Goal: Task Accomplishment & Management: Complete application form

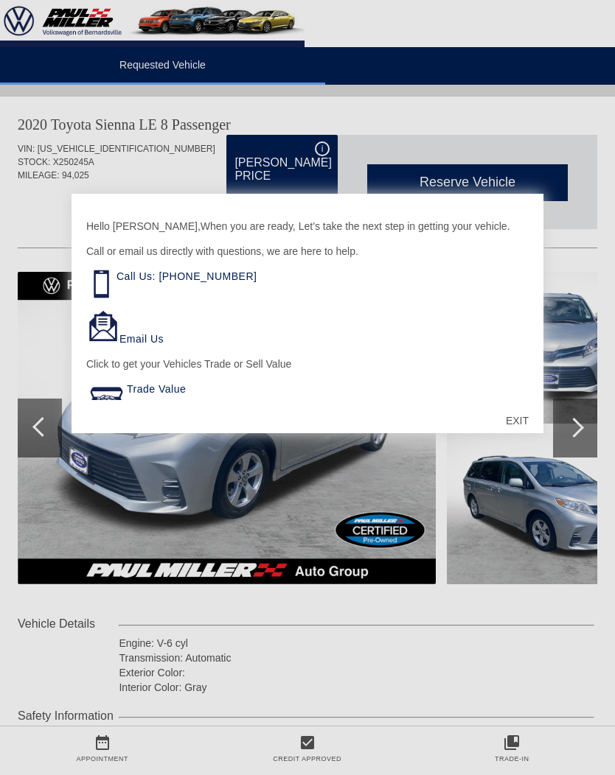
click at [530, 415] on div "EXIT" at bounding box center [517, 421] width 52 height 44
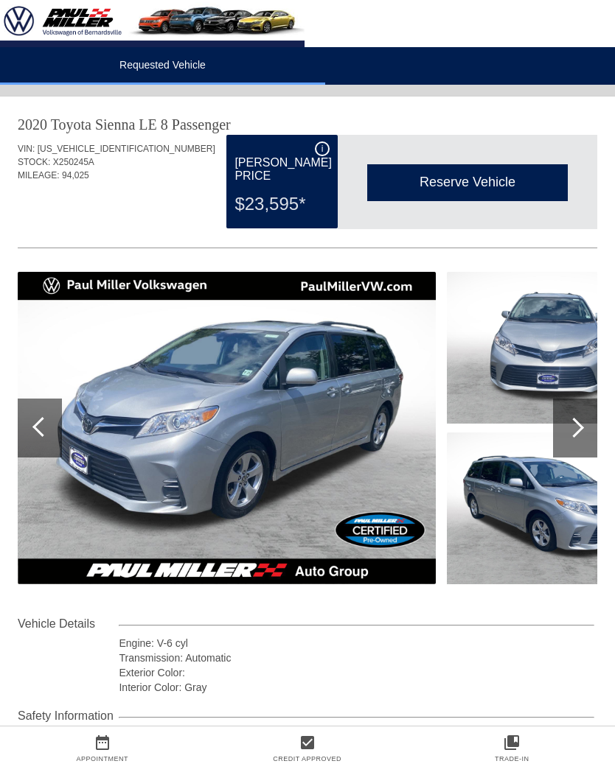
scroll to position [25, 0]
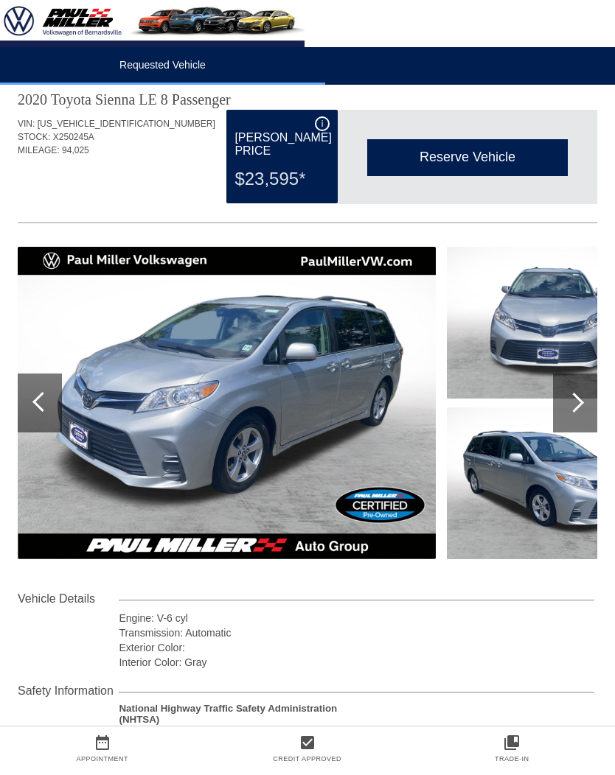
click at [573, 403] on div at bounding box center [574, 403] width 20 height 20
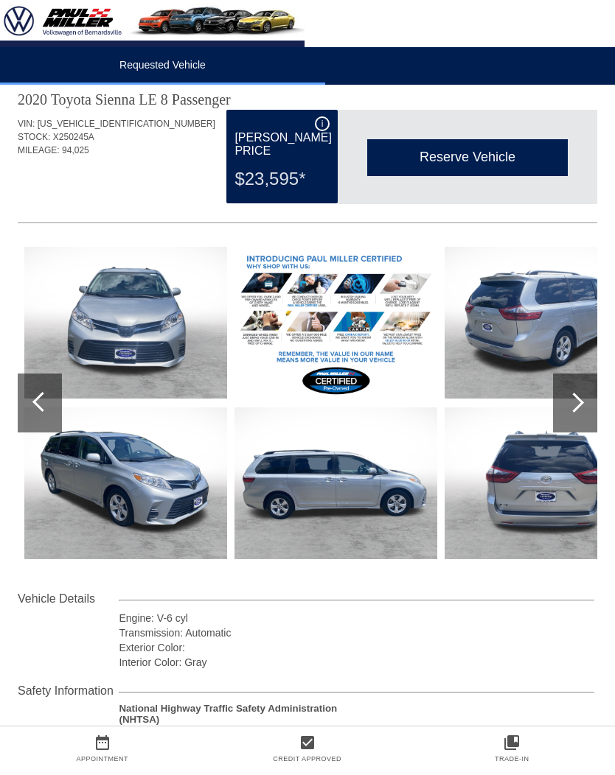
click at [570, 402] on div at bounding box center [574, 403] width 20 height 20
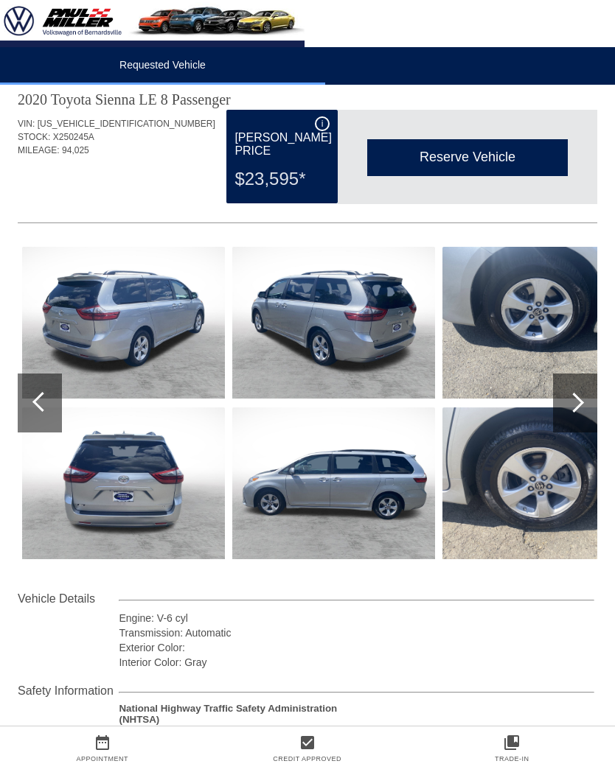
click at [579, 402] on div at bounding box center [574, 403] width 20 height 20
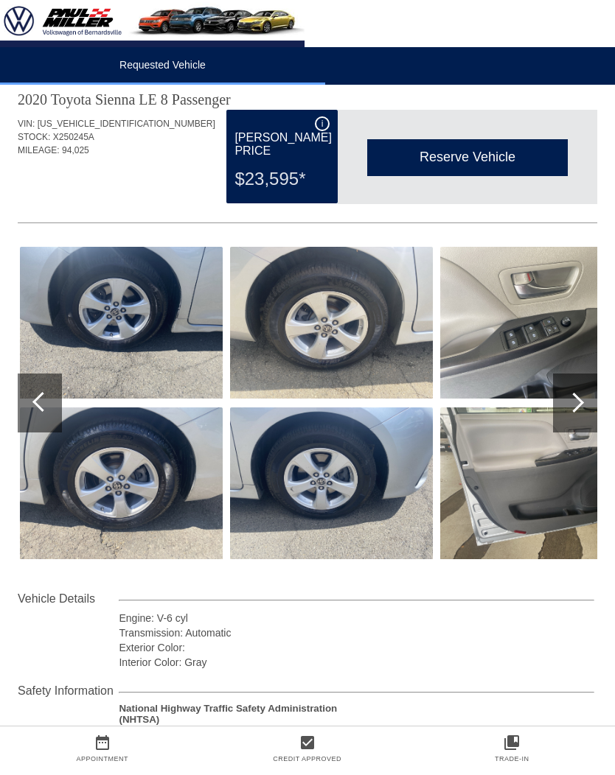
click at [581, 404] on div at bounding box center [574, 403] width 20 height 20
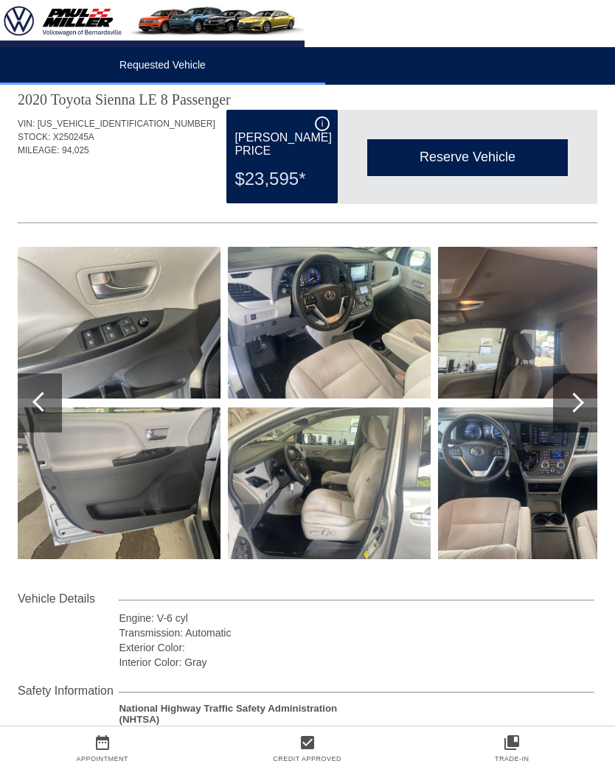
click at [582, 402] on div at bounding box center [574, 403] width 20 height 20
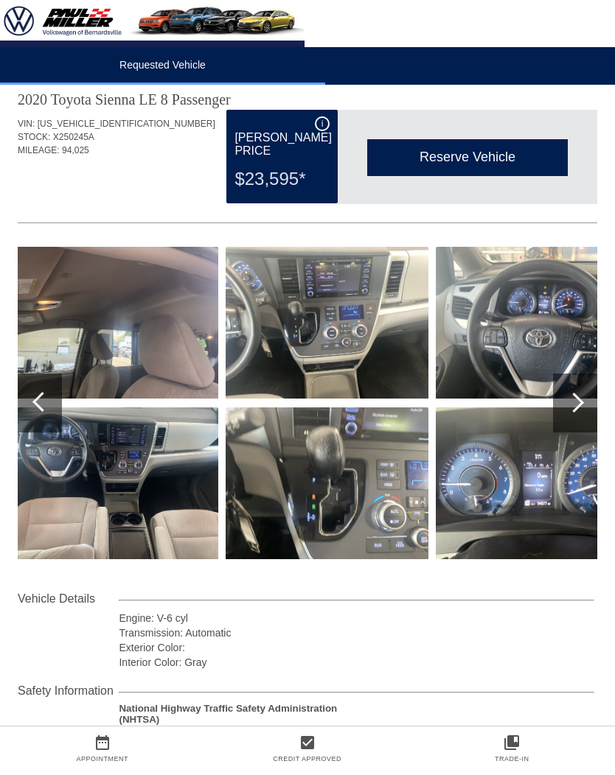
click at [584, 400] on div at bounding box center [575, 403] width 44 height 59
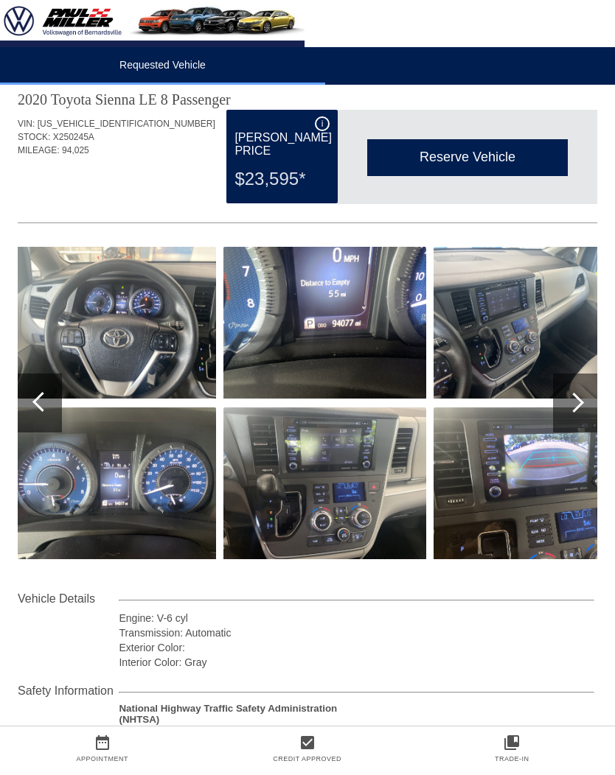
click at [591, 410] on div at bounding box center [575, 403] width 44 height 59
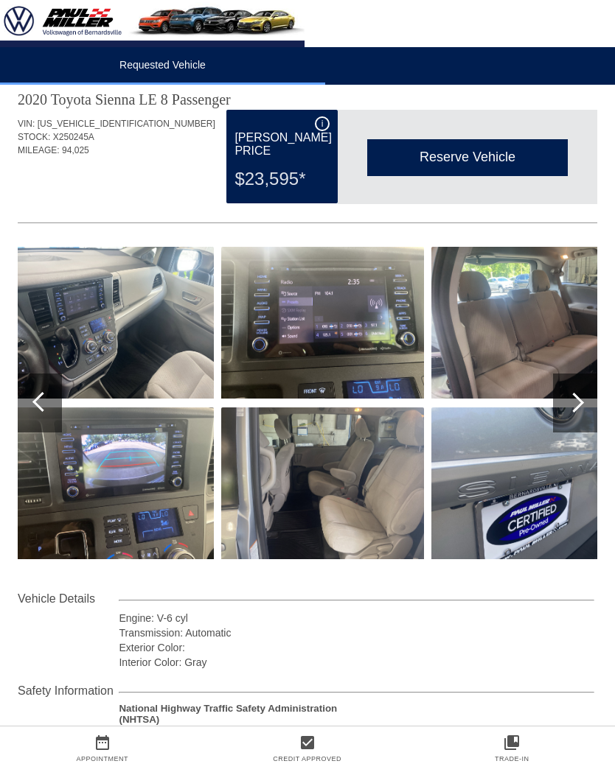
scroll to position [25, 1]
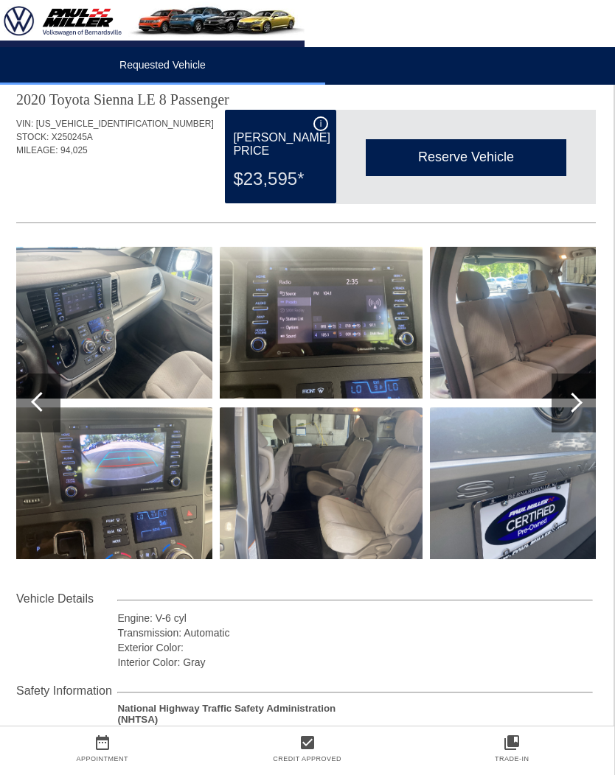
click at [576, 402] on div at bounding box center [572, 403] width 20 height 20
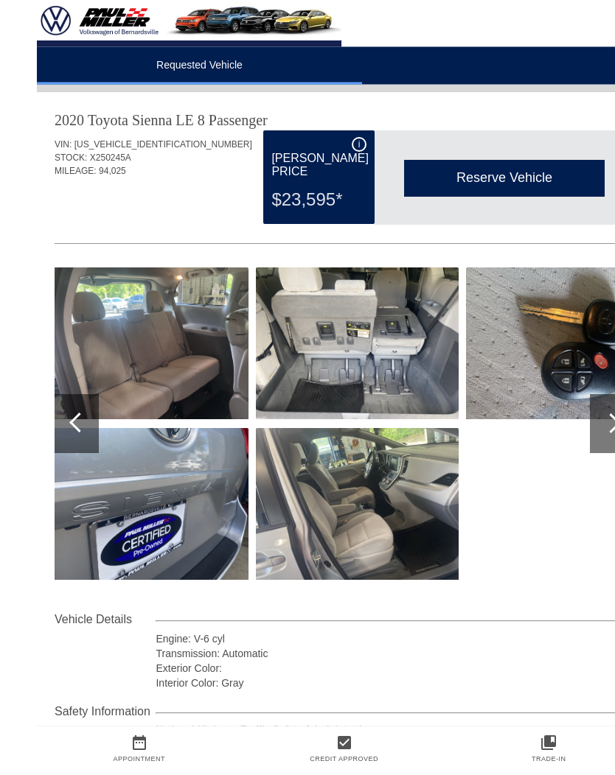
scroll to position [0, 0]
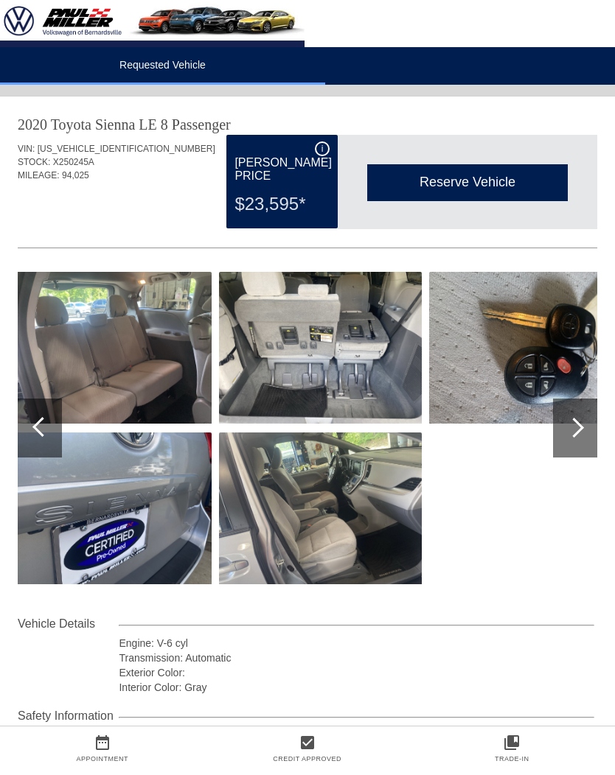
click at [40, 422] on div at bounding box center [42, 427] width 20 height 20
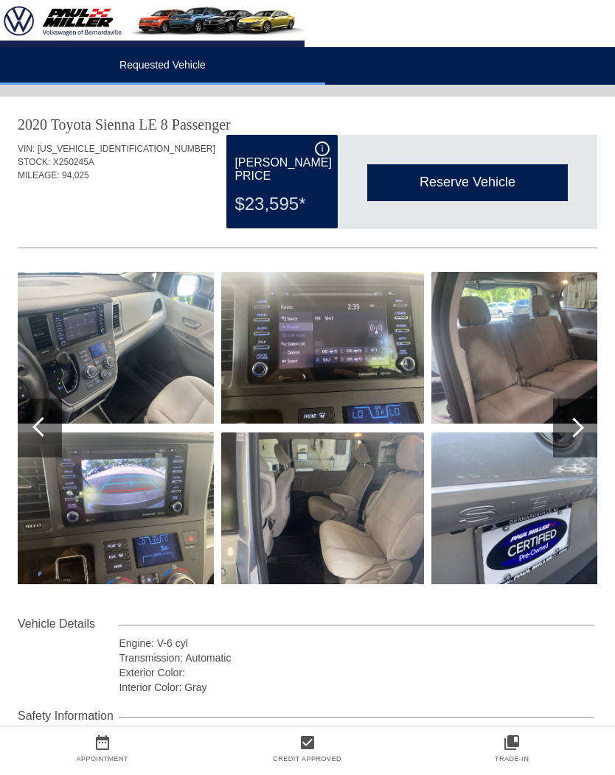
click at [24, 425] on div at bounding box center [40, 428] width 44 height 59
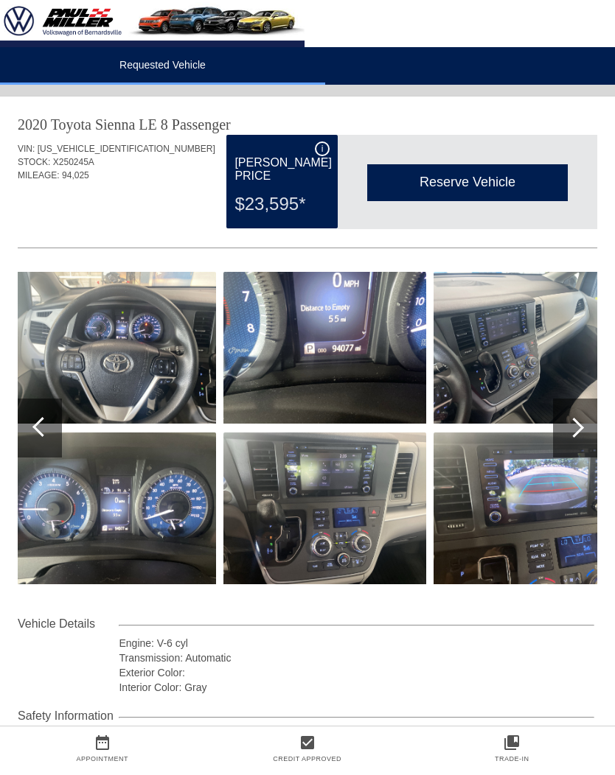
click at [130, 374] on img at bounding box center [114, 348] width 203 height 152
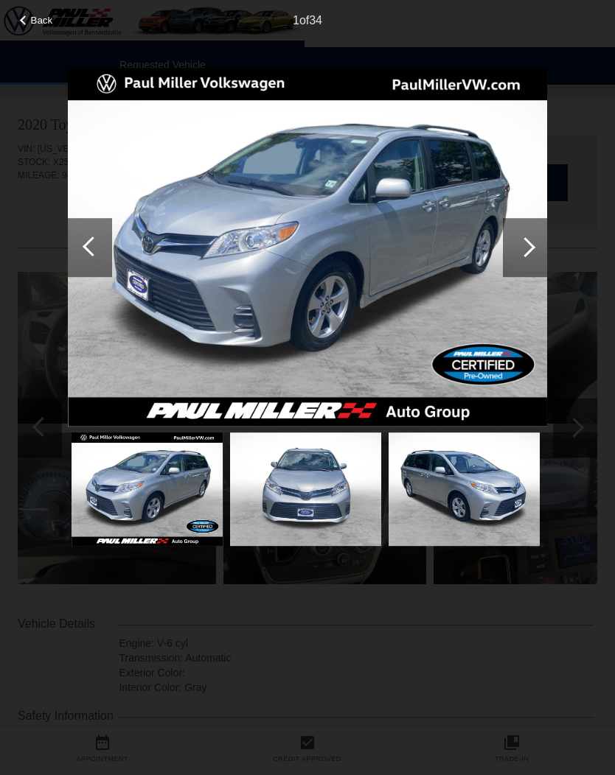
click at [530, 240] on div at bounding box center [525, 247] width 44 height 59
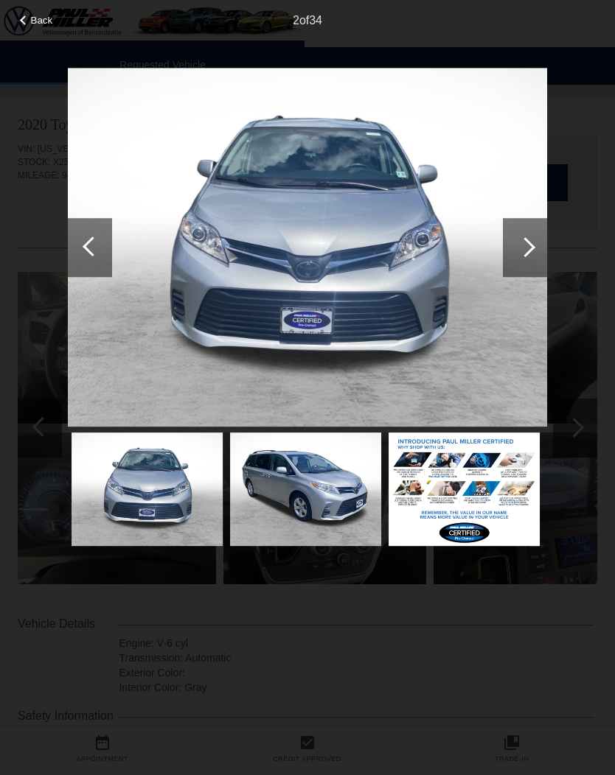
click at [537, 231] on div at bounding box center [525, 247] width 44 height 59
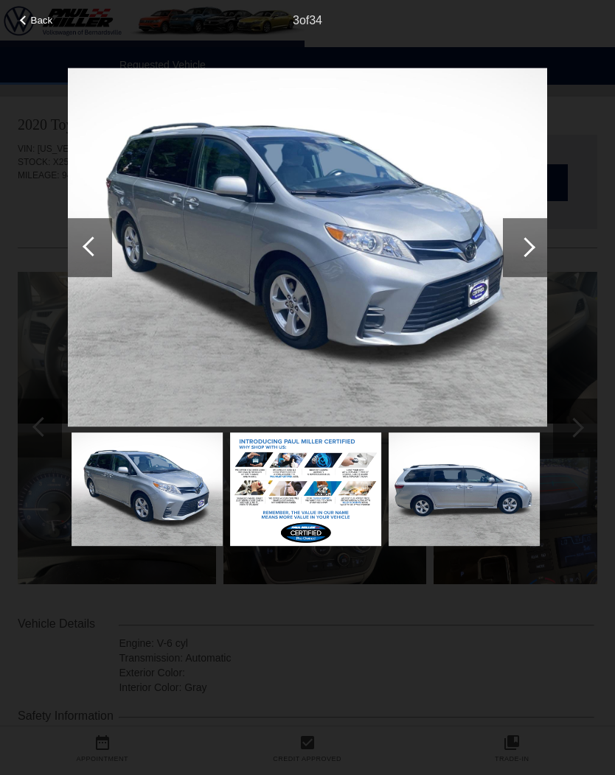
click at [522, 248] on div at bounding box center [525, 247] width 20 height 20
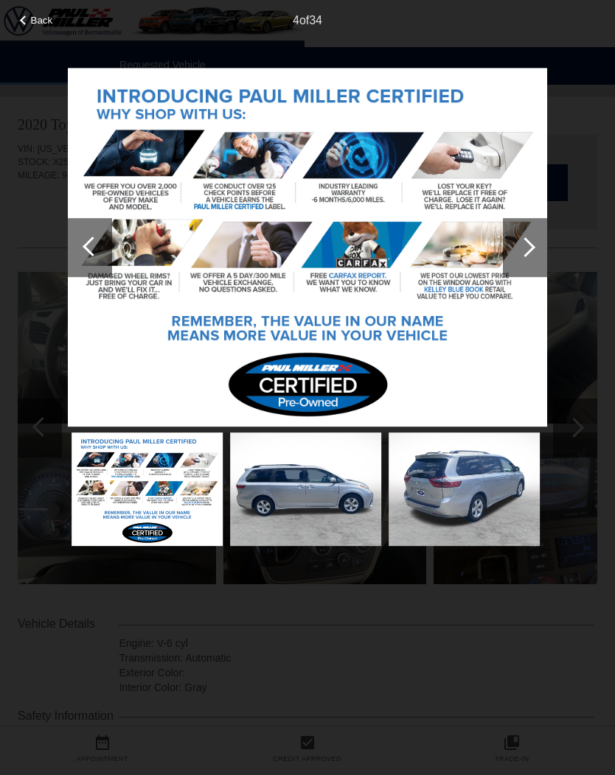
click at [528, 255] on div at bounding box center [525, 247] width 44 height 59
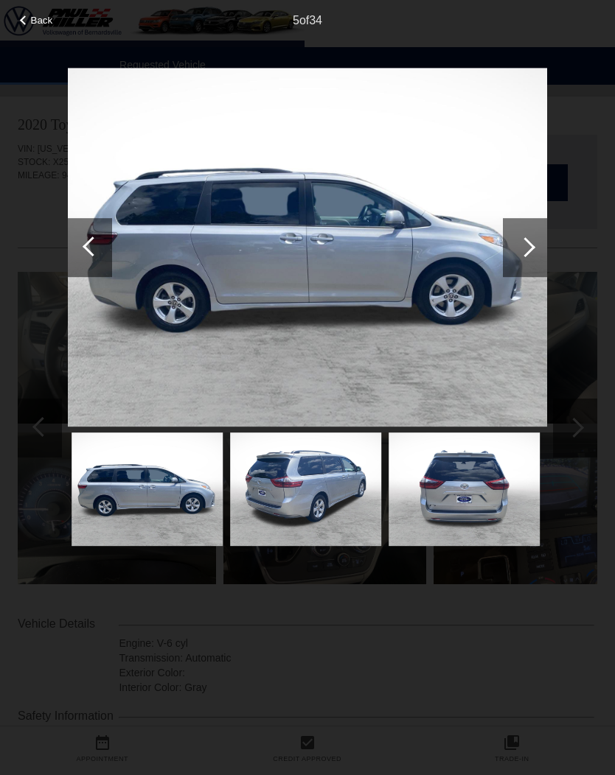
click at [522, 259] on div at bounding box center [525, 247] width 44 height 59
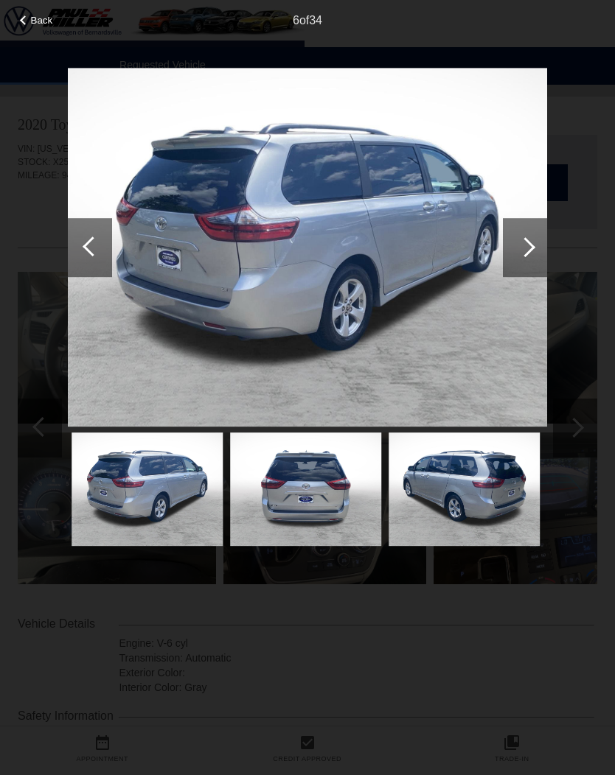
click at [526, 250] on div at bounding box center [525, 247] width 20 height 20
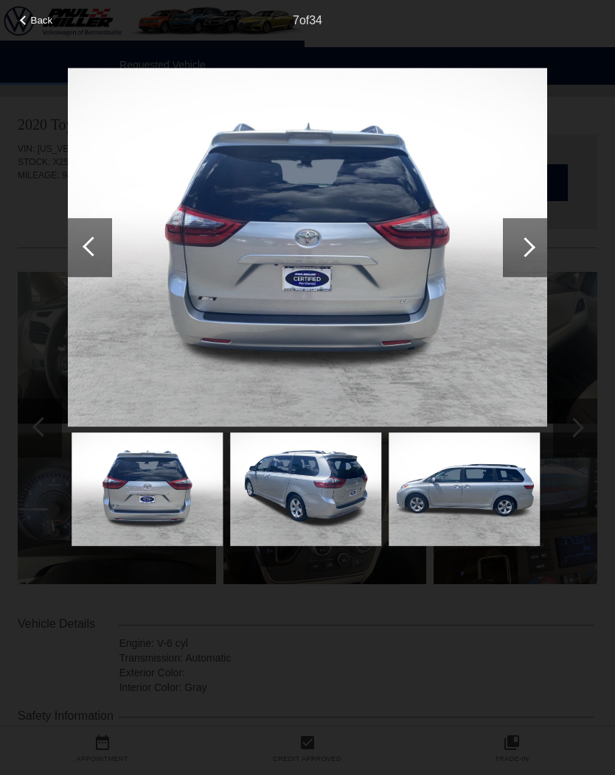
click at [538, 251] on div at bounding box center [525, 247] width 44 height 59
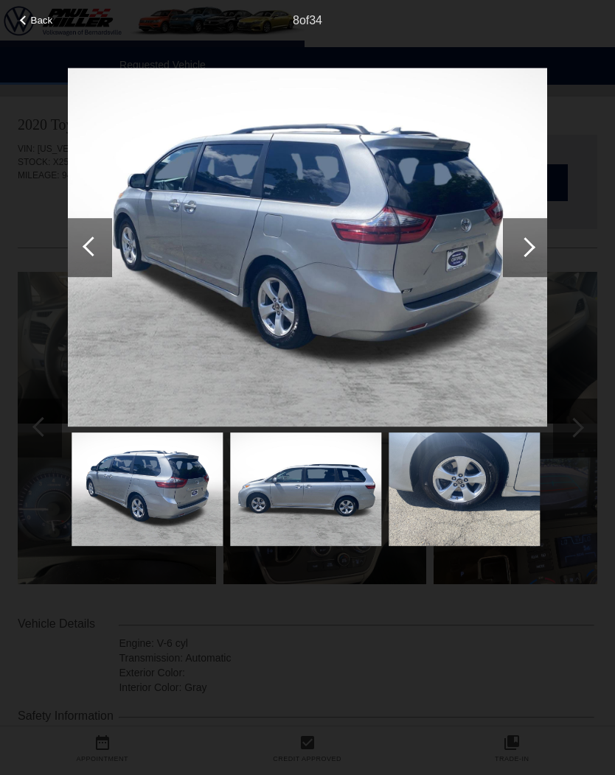
click at [533, 248] on div at bounding box center [525, 247] width 20 height 20
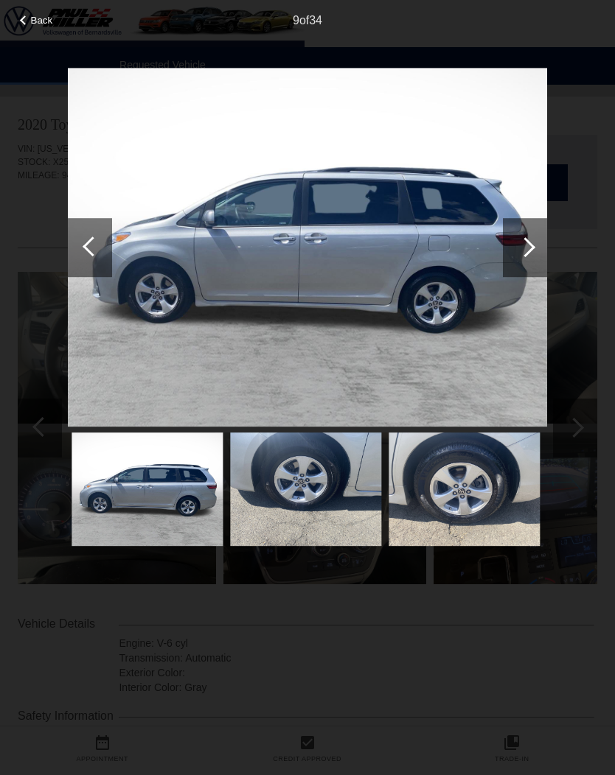
click at [535, 256] on div at bounding box center [525, 247] width 44 height 59
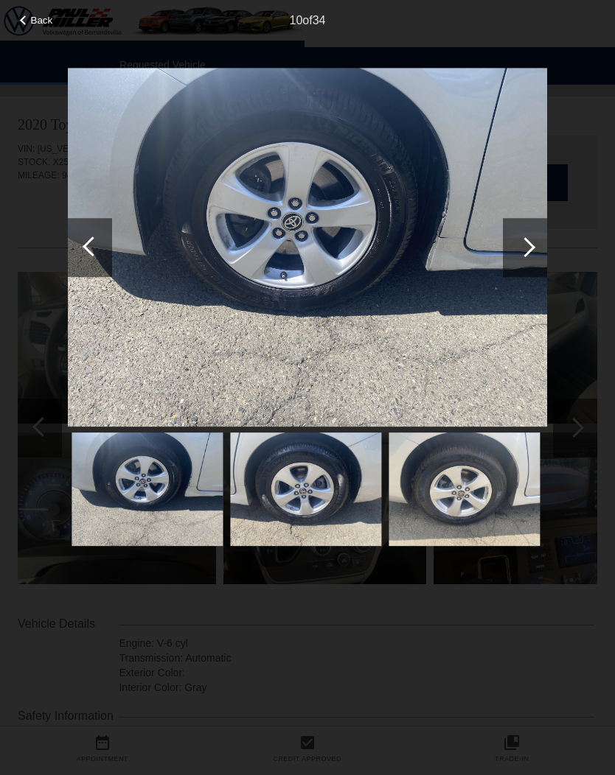
click at [538, 246] on div at bounding box center [525, 247] width 44 height 59
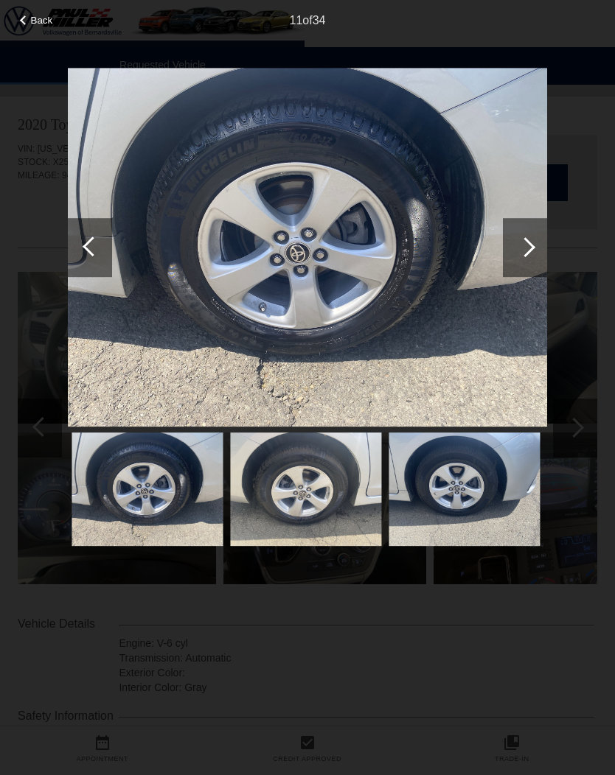
click at [532, 251] on div at bounding box center [525, 247] width 44 height 59
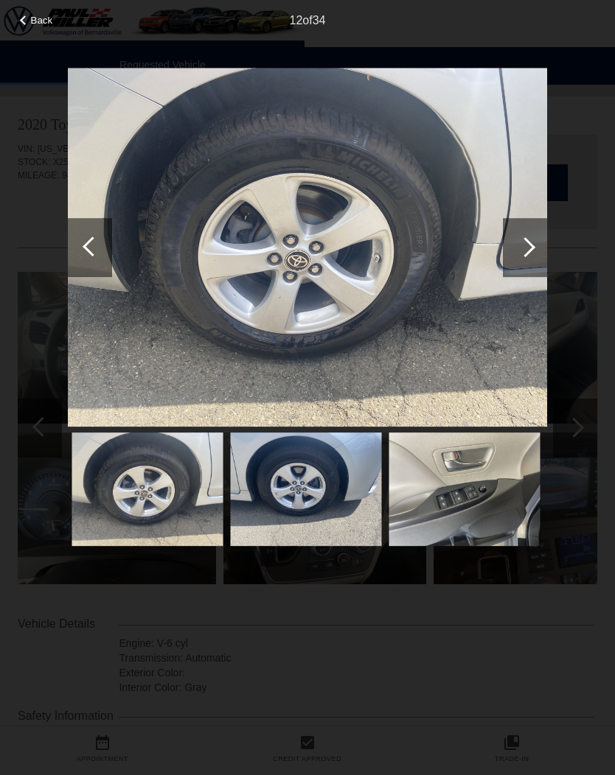
click at [534, 254] on div at bounding box center [525, 247] width 44 height 59
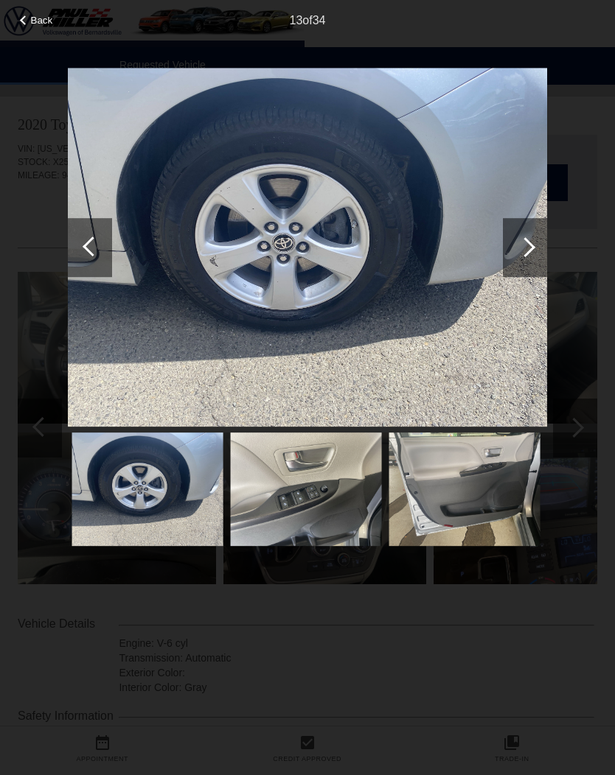
click at [532, 256] on div at bounding box center [525, 247] width 44 height 59
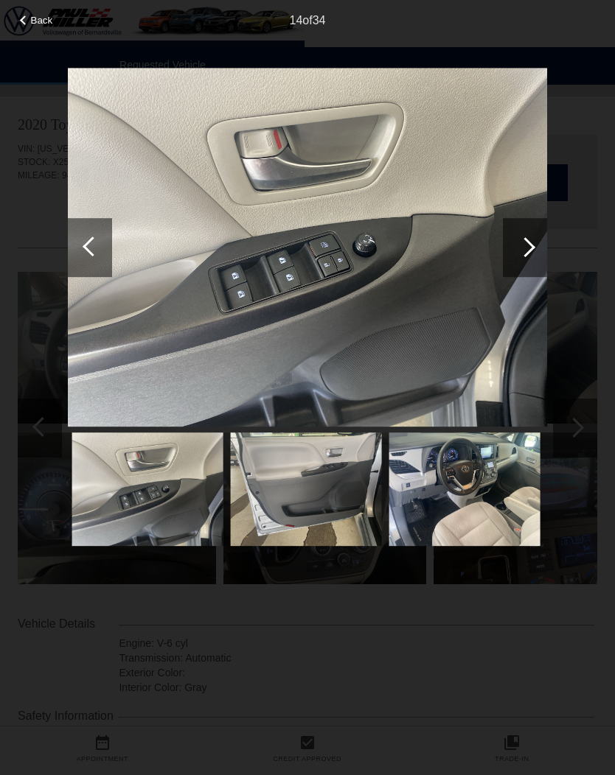
click at [529, 255] on div at bounding box center [525, 247] width 44 height 59
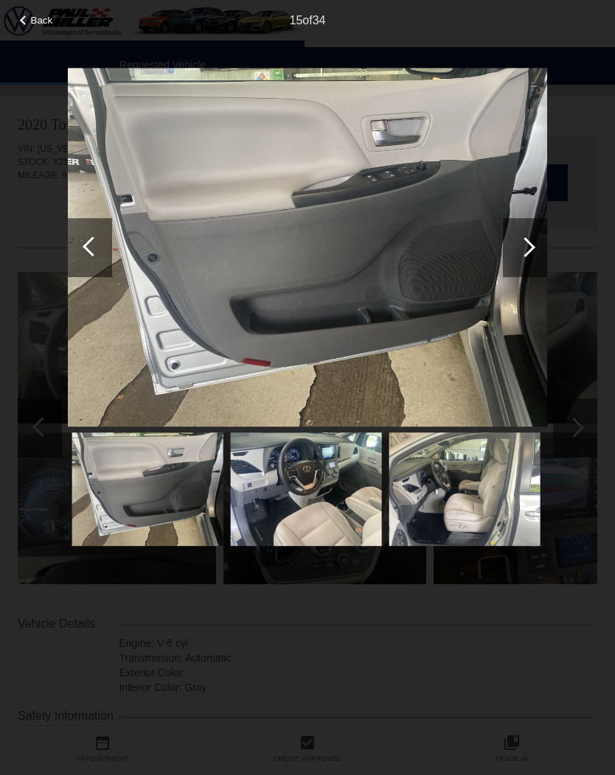
click at [526, 256] on div at bounding box center [525, 247] width 44 height 59
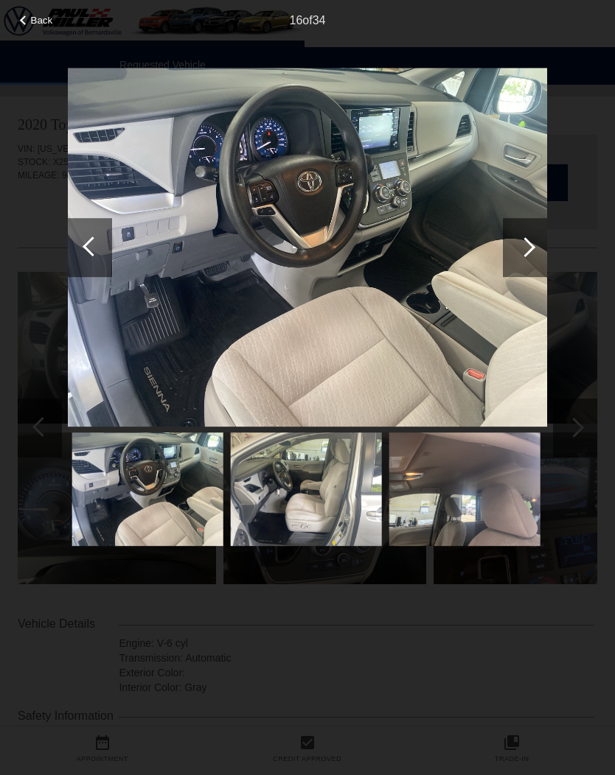
click at [526, 259] on div at bounding box center [525, 247] width 44 height 59
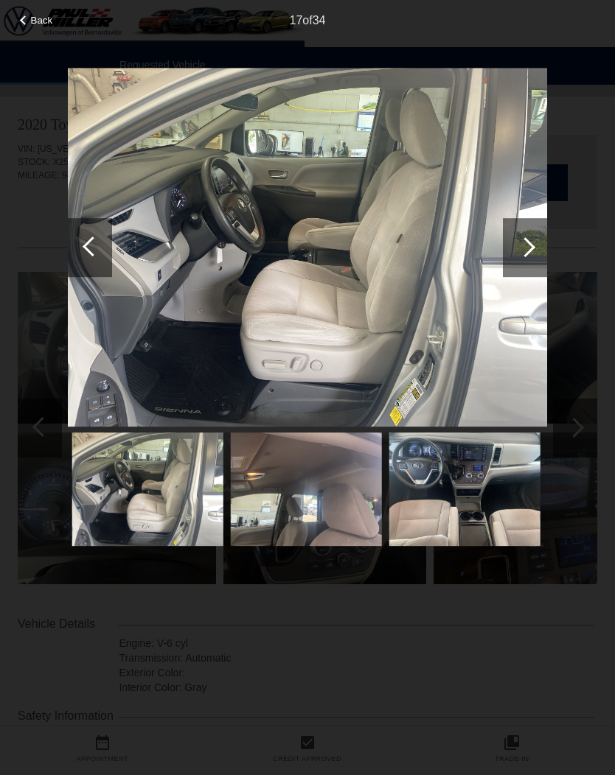
click at [525, 259] on div at bounding box center [525, 247] width 44 height 59
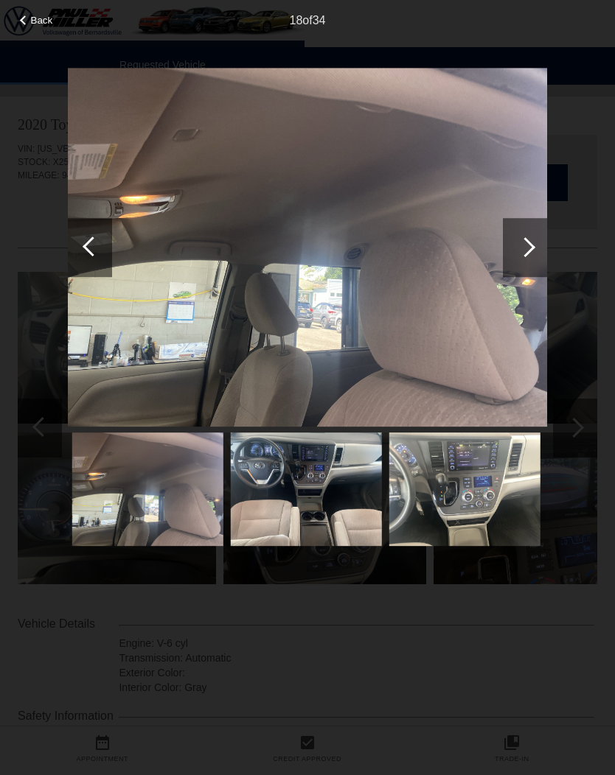
click at [522, 256] on div at bounding box center [525, 247] width 44 height 59
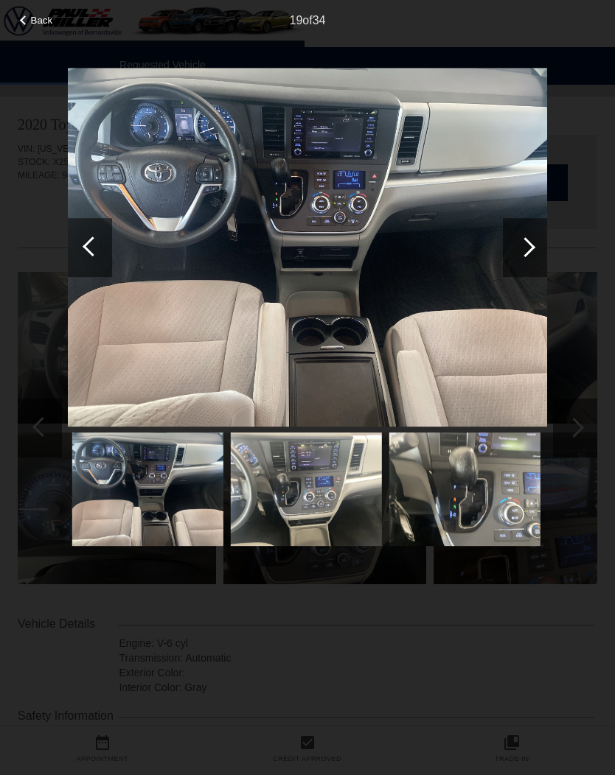
click at [531, 253] on div at bounding box center [525, 247] width 44 height 59
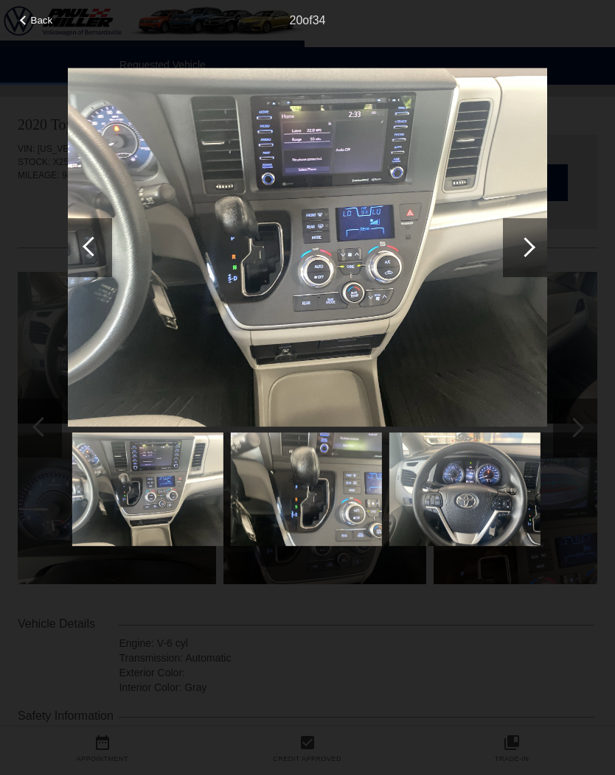
click at [534, 253] on div at bounding box center [525, 247] width 44 height 59
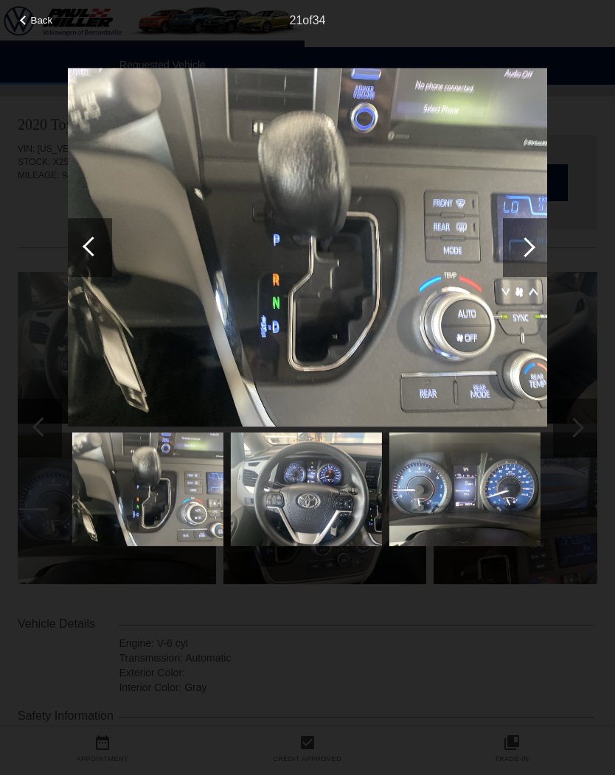
click at [529, 256] on div at bounding box center [525, 247] width 44 height 59
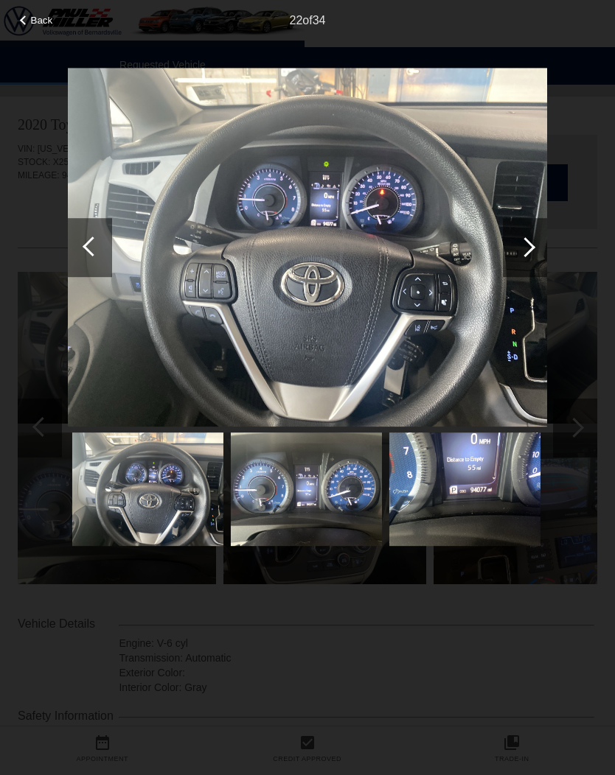
click at [529, 252] on div at bounding box center [525, 247] width 20 height 20
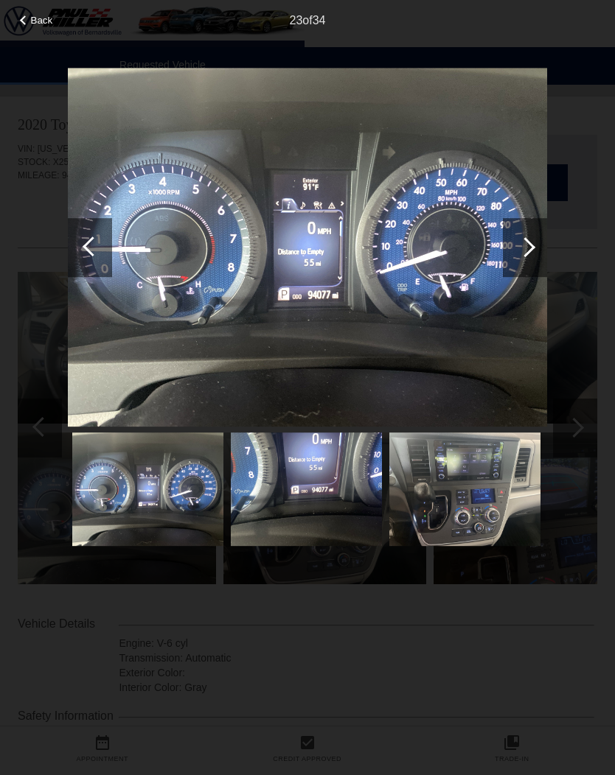
click at [529, 254] on div at bounding box center [525, 247] width 44 height 59
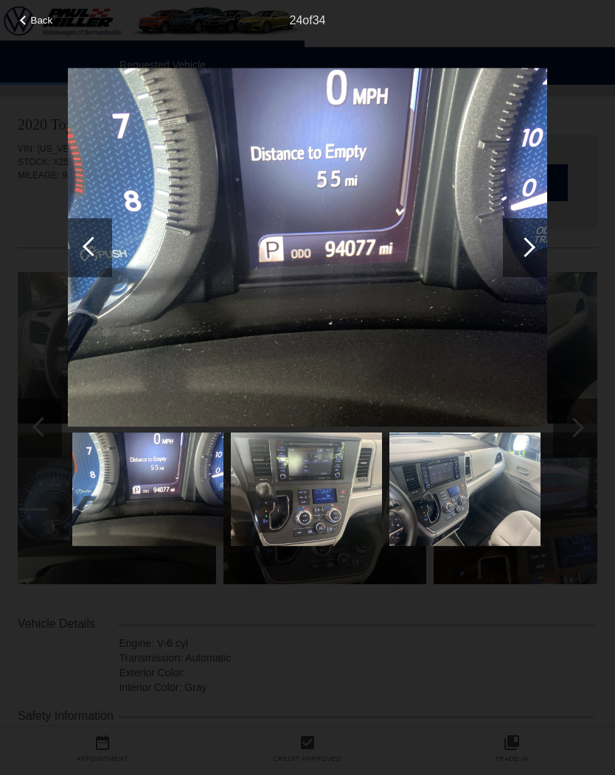
click at [529, 254] on div at bounding box center [525, 247] width 44 height 59
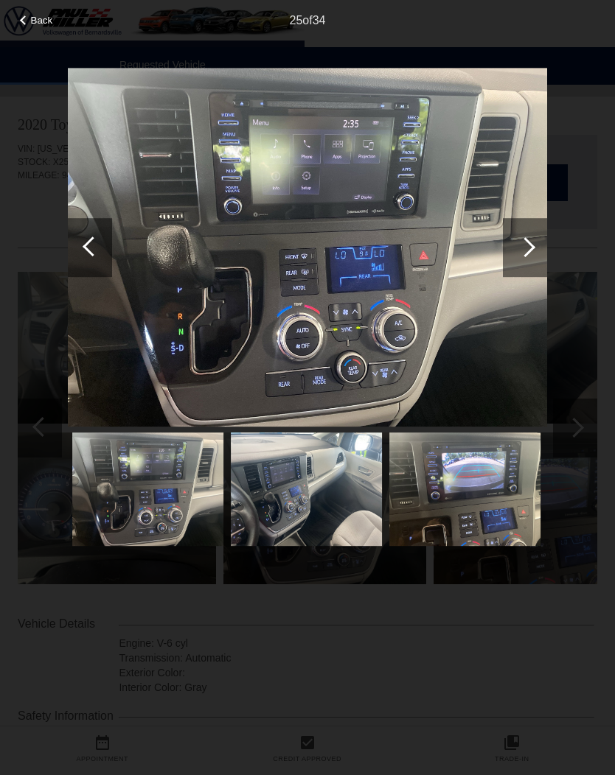
click at [538, 252] on div at bounding box center [525, 247] width 44 height 59
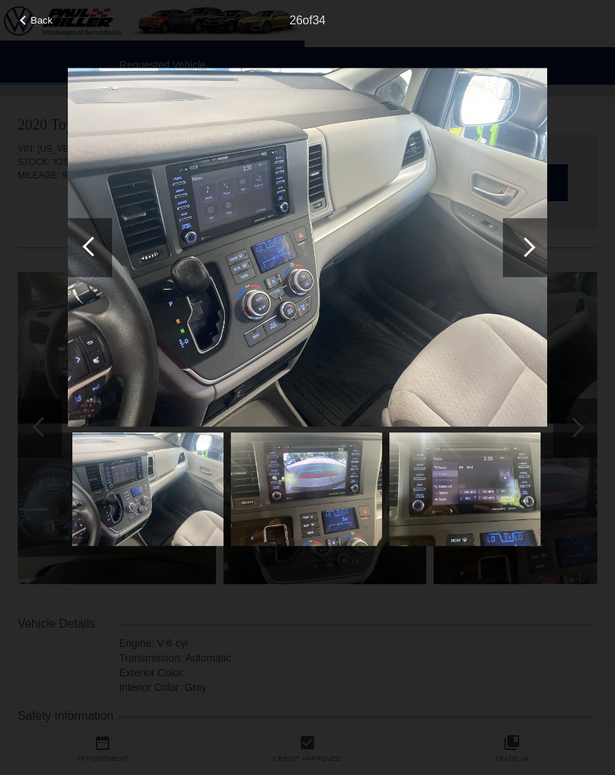
click at [528, 259] on div at bounding box center [525, 247] width 44 height 59
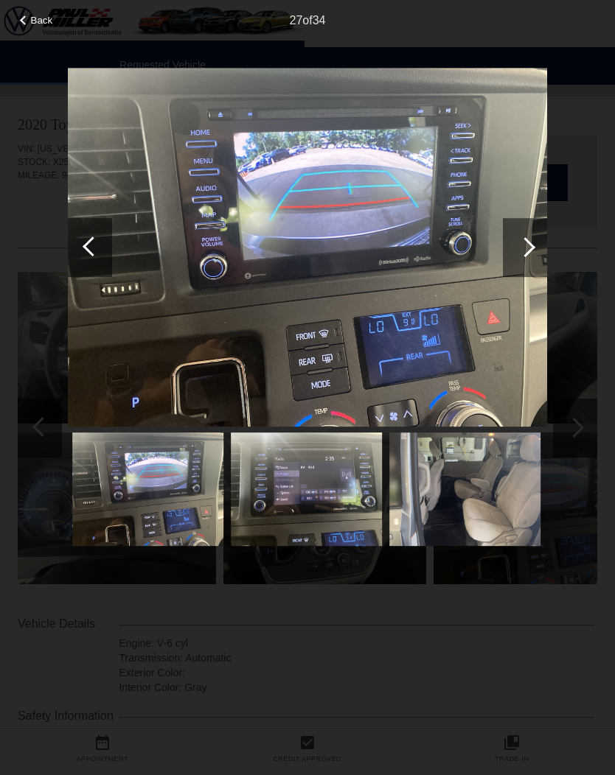
click at [526, 256] on div at bounding box center [525, 247] width 44 height 59
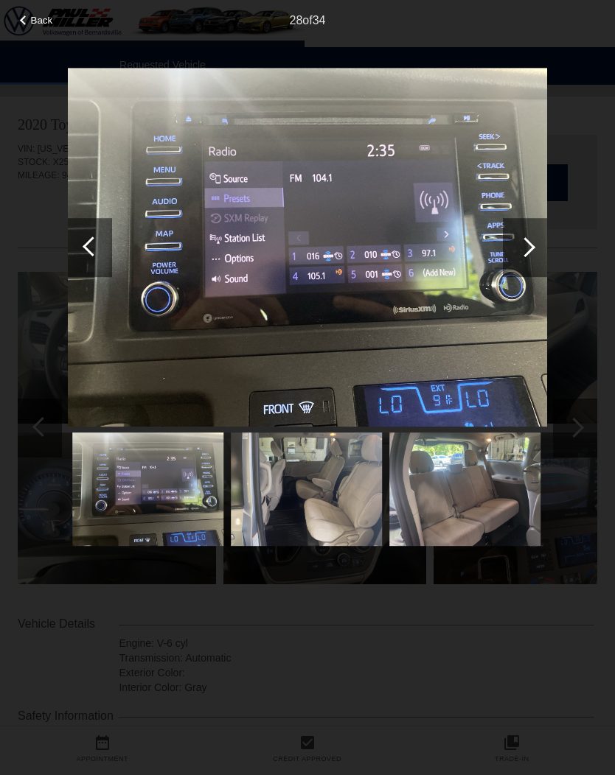
click at [534, 257] on div at bounding box center [525, 247] width 44 height 59
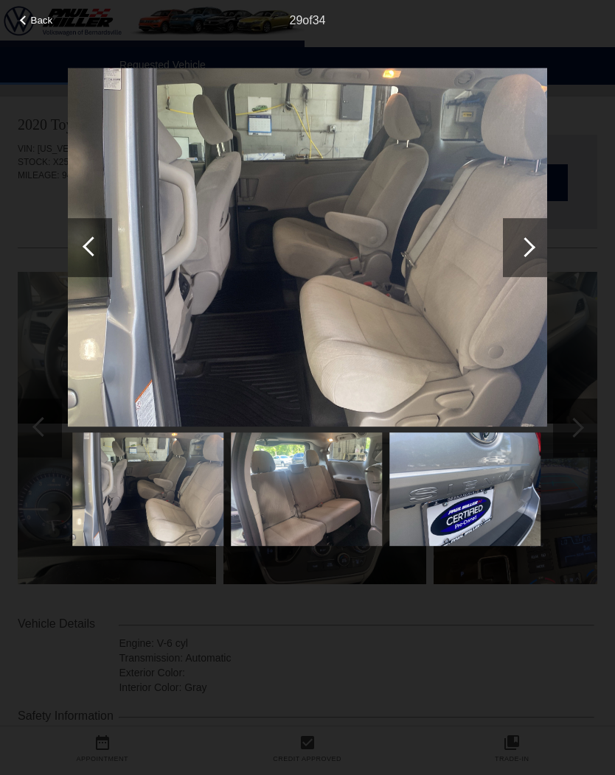
click at [541, 254] on div at bounding box center [525, 247] width 44 height 59
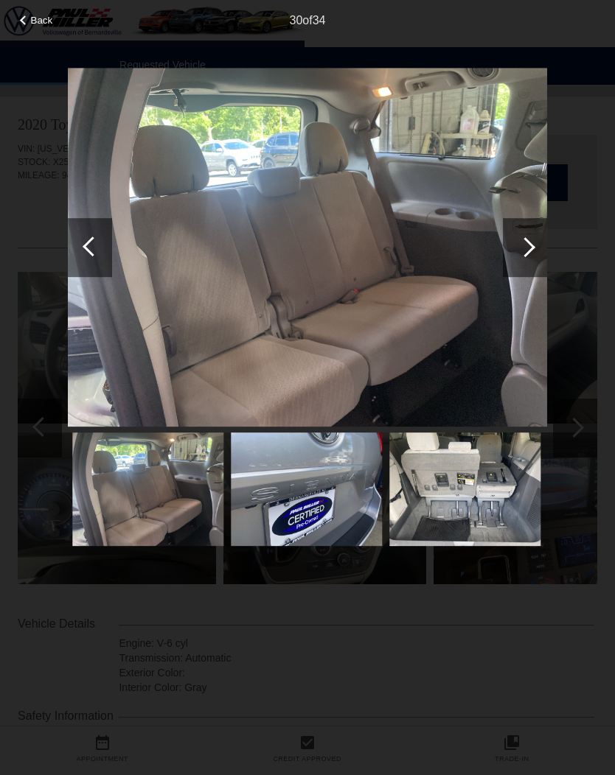
click at [539, 245] on div at bounding box center [525, 247] width 44 height 59
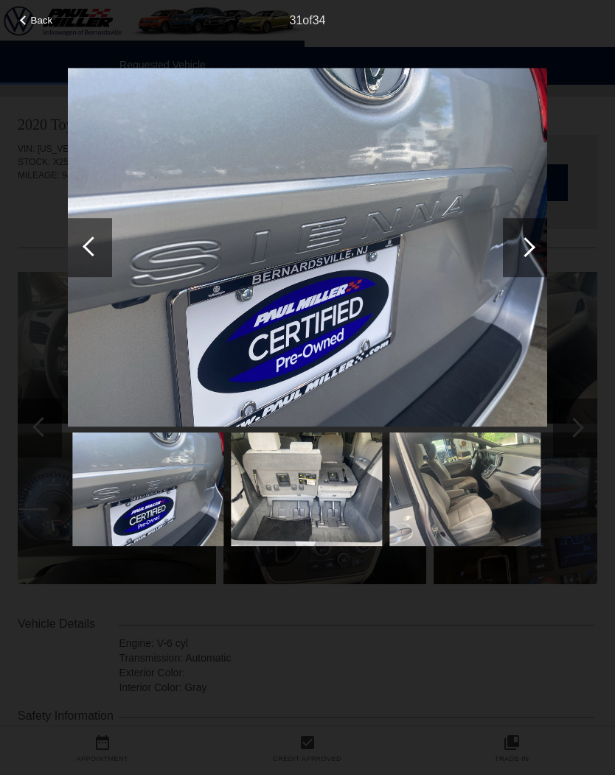
click at [532, 256] on div at bounding box center [525, 247] width 44 height 59
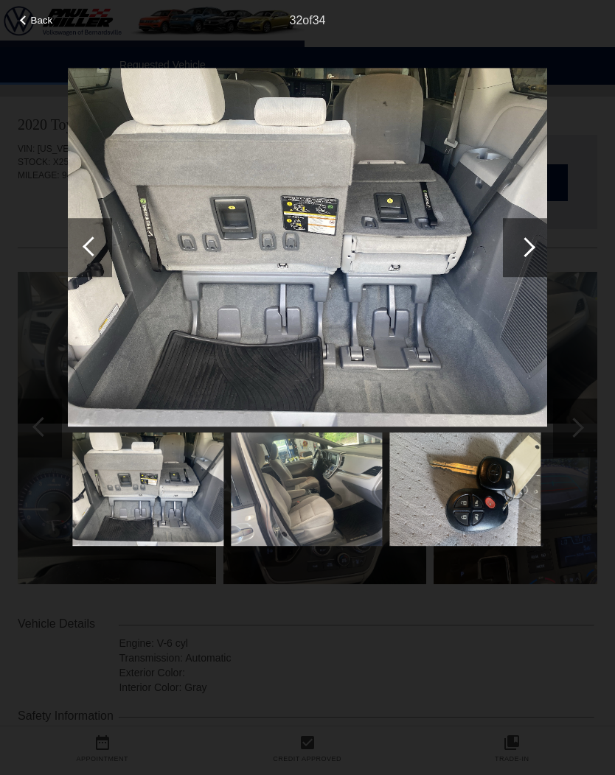
click at [531, 262] on div at bounding box center [525, 247] width 44 height 59
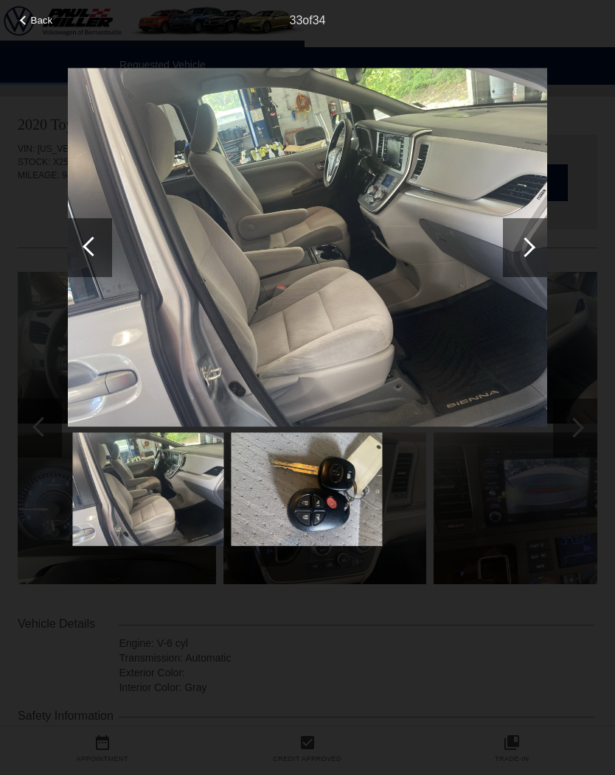
click at [535, 259] on div at bounding box center [525, 247] width 44 height 59
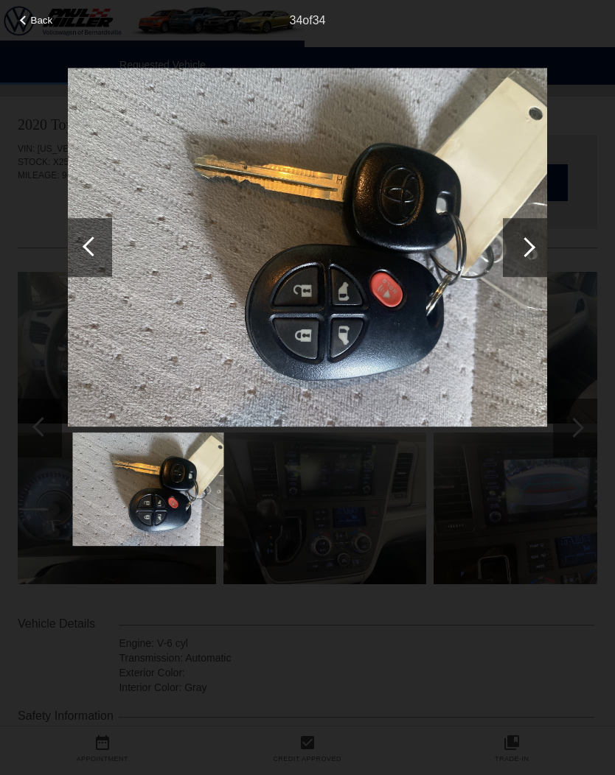
click at [532, 260] on div at bounding box center [525, 247] width 44 height 59
click at [525, 262] on div at bounding box center [525, 247] width 44 height 59
click at [525, 249] on div at bounding box center [525, 247] width 20 height 20
click at [86, 257] on div at bounding box center [90, 247] width 44 height 59
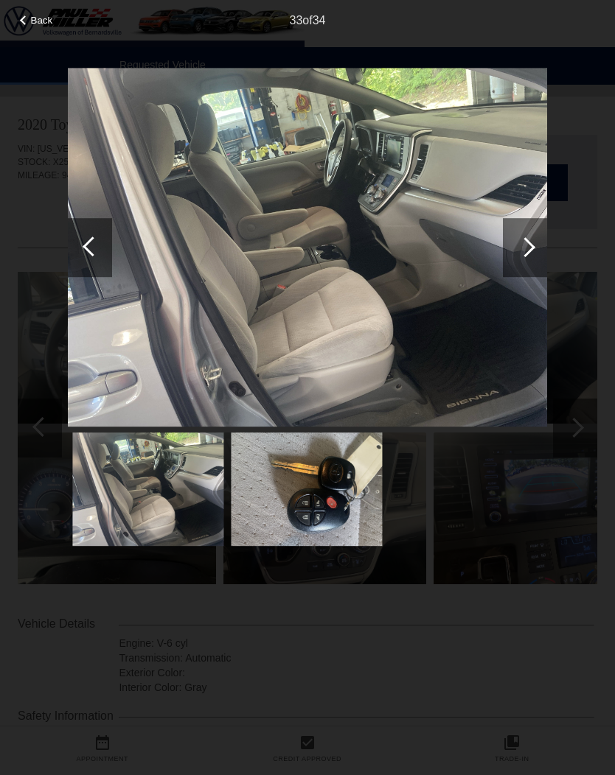
click at [97, 242] on div at bounding box center [93, 247] width 20 height 20
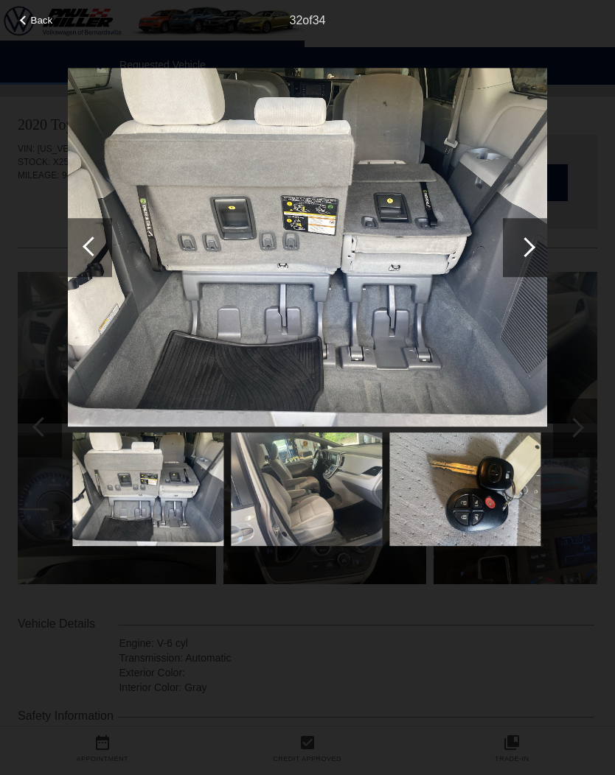
click at [95, 256] on div at bounding box center [90, 247] width 44 height 59
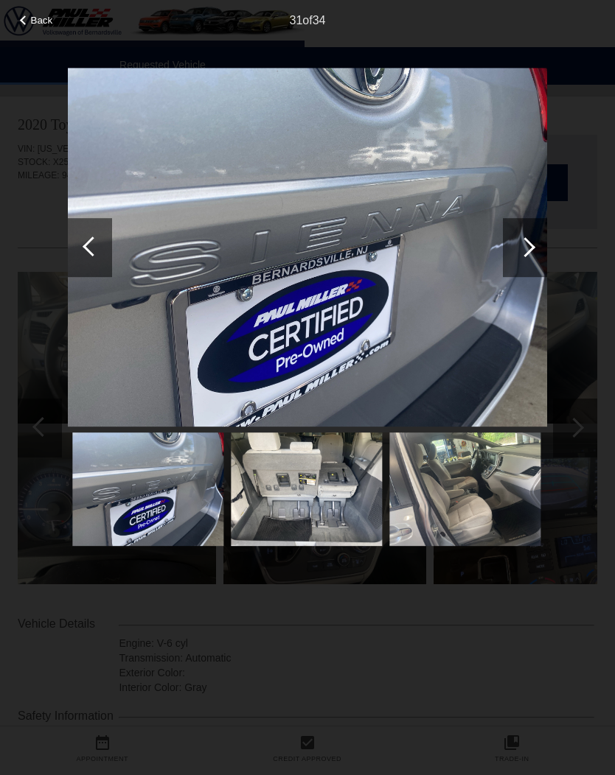
click at [99, 248] on div at bounding box center [93, 247] width 20 height 20
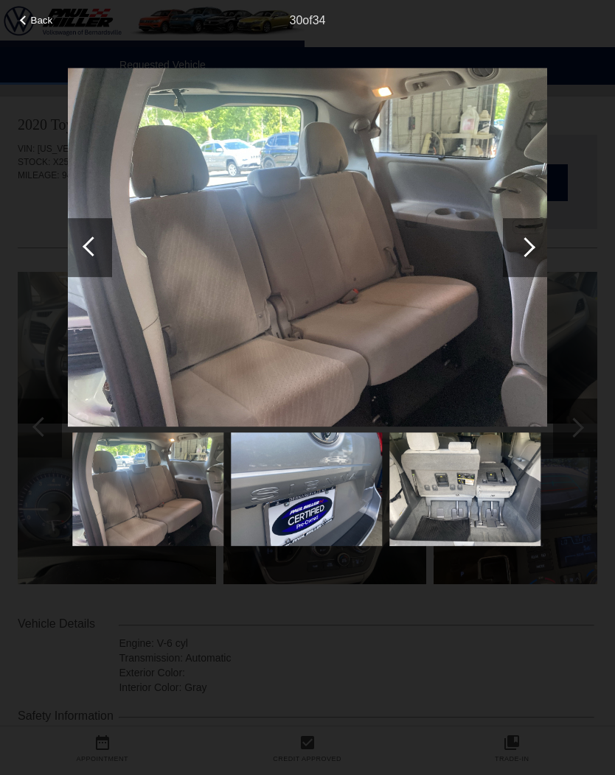
click at [532, 248] on div at bounding box center [525, 247] width 20 height 20
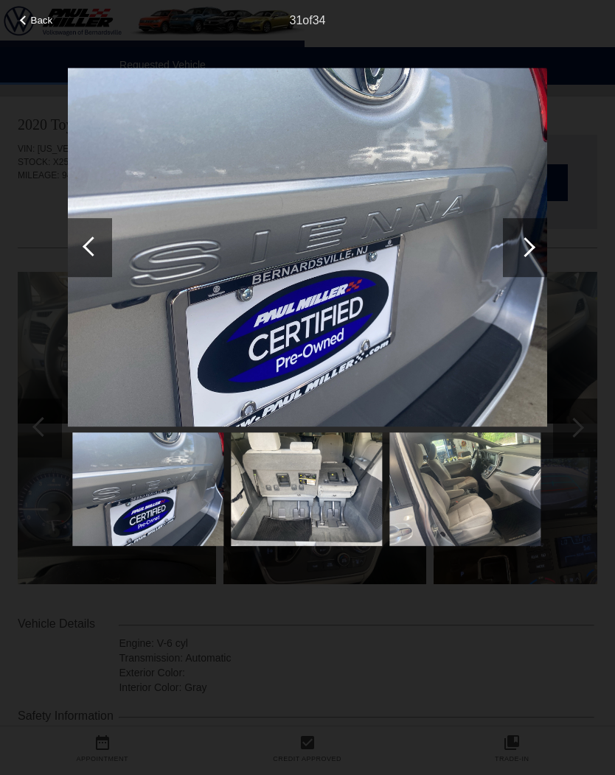
click at [521, 247] on div at bounding box center [525, 247] width 20 height 20
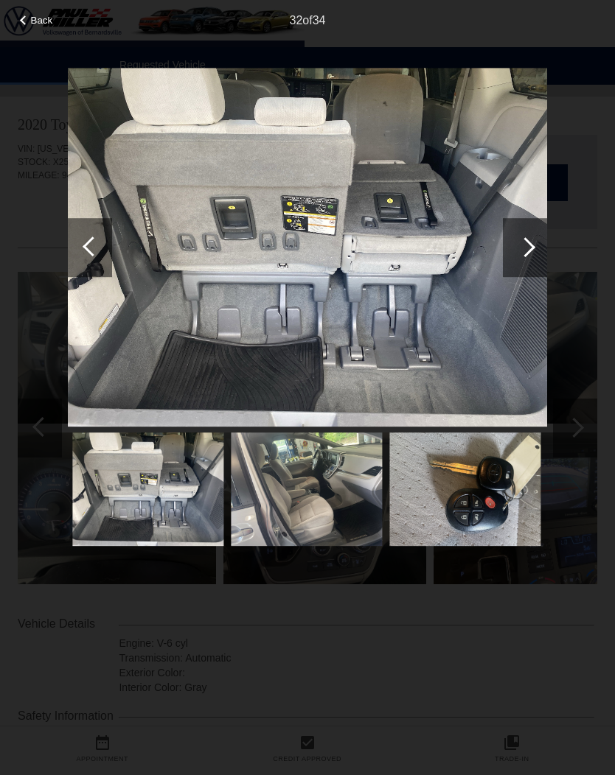
click at [522, 249] on div at bounding box center [525, 247] width 20 height 20
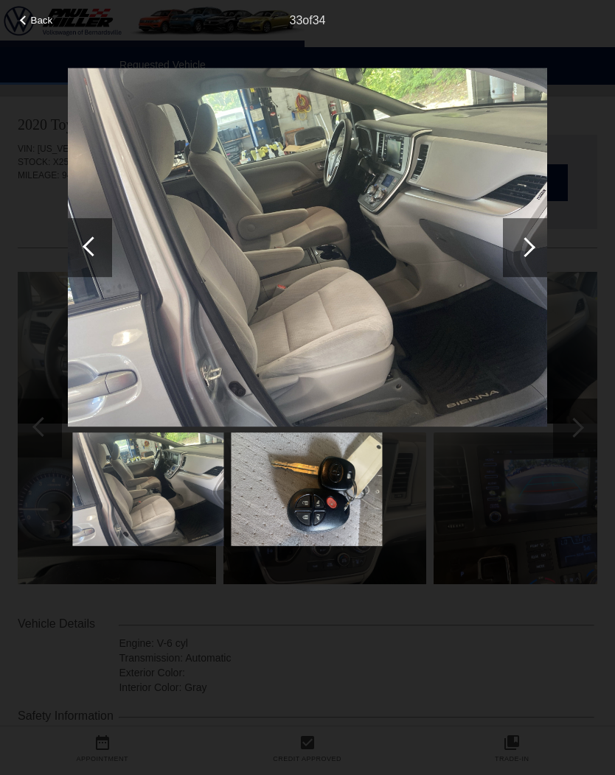
click at [526, 254] on div at bounding box center [525, 247] width 20 height 20
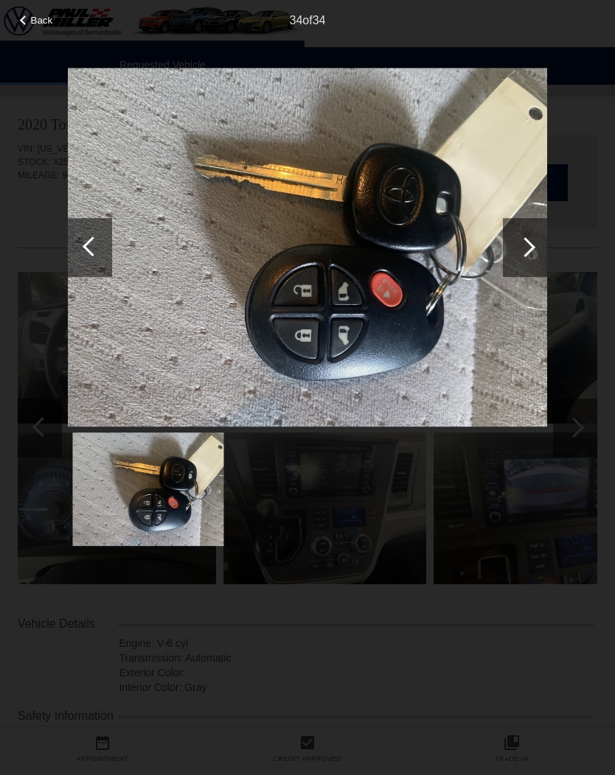
click at [528, 256] on div at bounding box center [525, 247] width 44 height 59
click at [521, 248] on div at bounding box center [525, 247] width 20 height 20
click at [525, 248] on div at bounding box center [525, 247] width 20 height 20
click at [539, 245] on div at bounding box center [525, 247] width 44 height 59
click at [531, 249] on div at bounding box center [525, 247] width 20 height 20
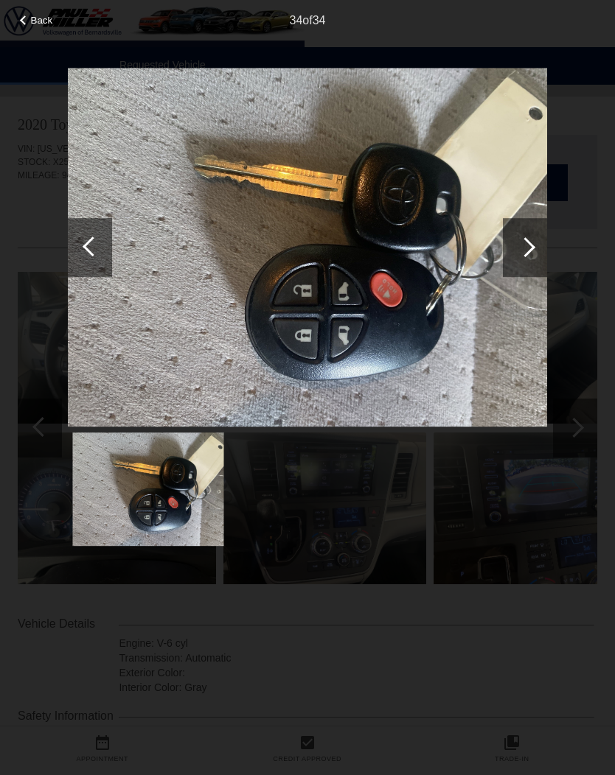
click at [531, 251] on div at bounding box center [525, 247] width 44 height 59
click at [532, 250] on div at bounding box center [525, 247] width 44 height 59
click at [86, 253] on div at bounding box center [90, 247] width 44 height 59
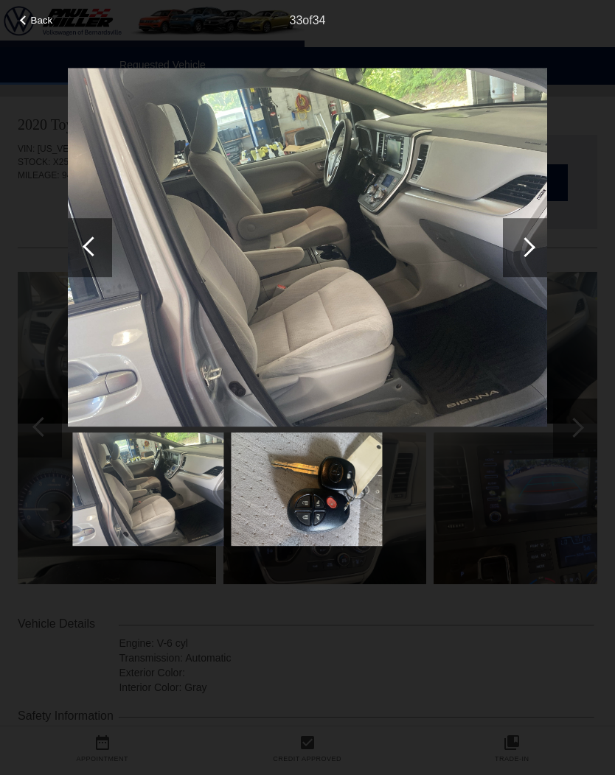
click at [97, 233] on div at bounding box center [90, 247] width 44 height 59
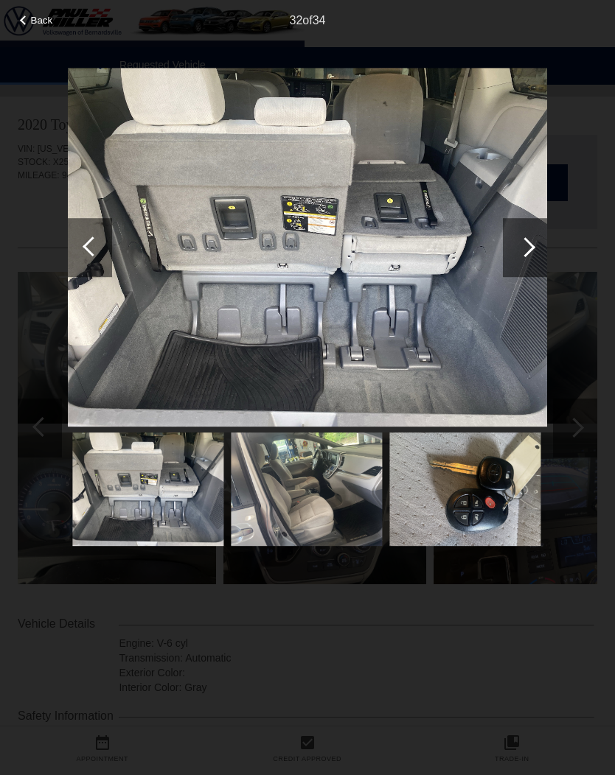
click at [99, 234] on div at bounding box center [90, 247] width 44 height 59
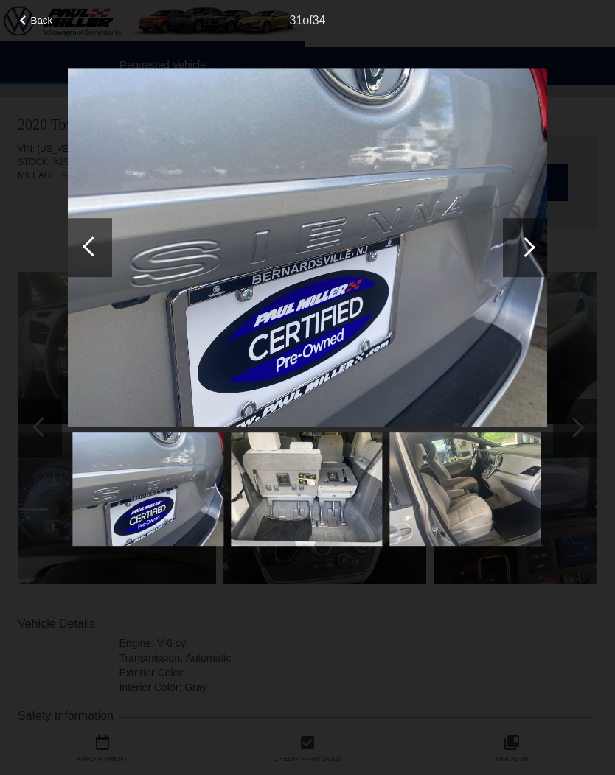
click at [94, 242] on div at bounding box center [93, 247] width 20 height 20
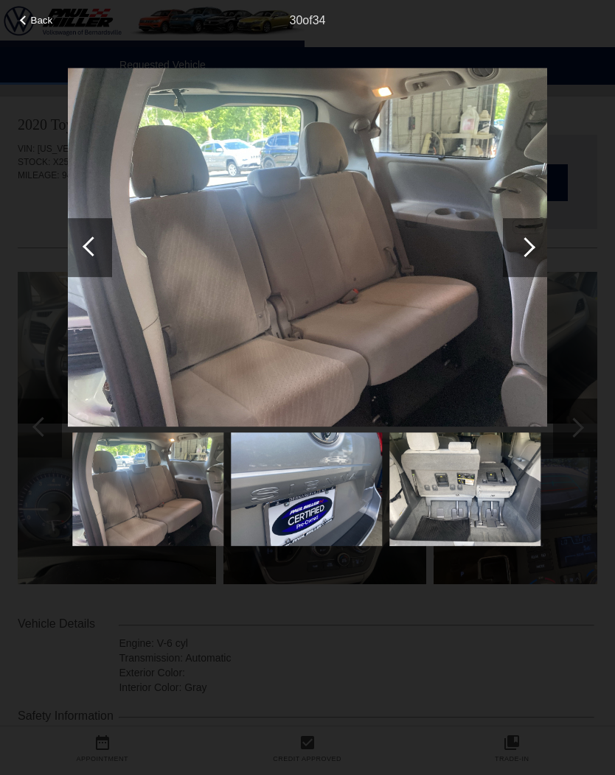
click at [105, 247] on div at bounding box center [90, 247] width 44 height 59
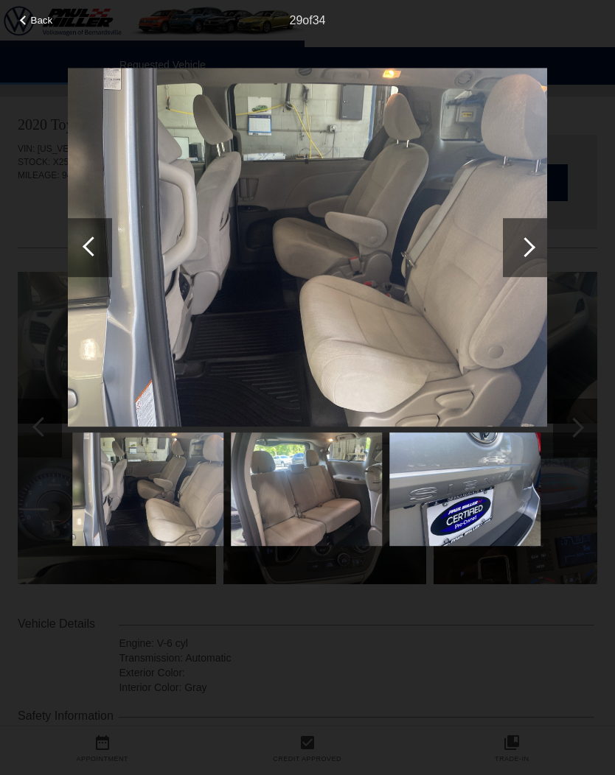
click at [94, 250] on div at bounding box center [93, 247] width 20 height 20
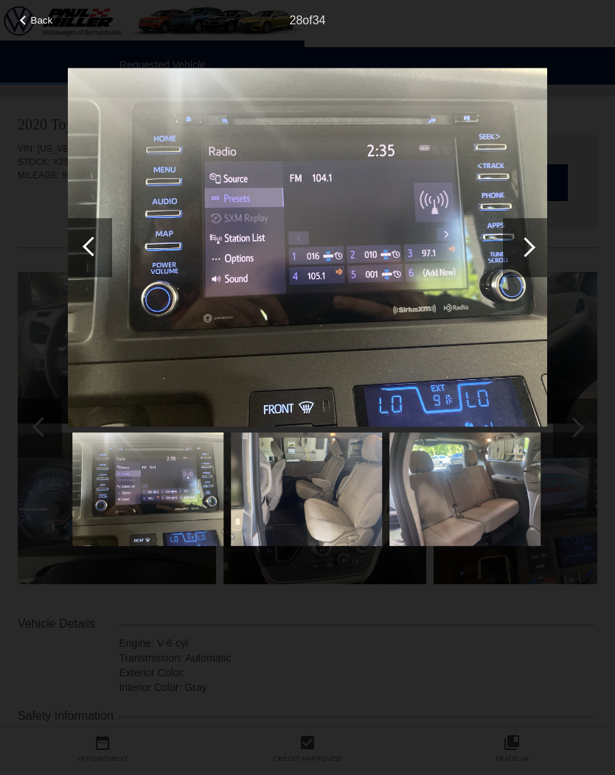
click at [104, 254] on div at bounding box center [90, 247] width 44 height 59
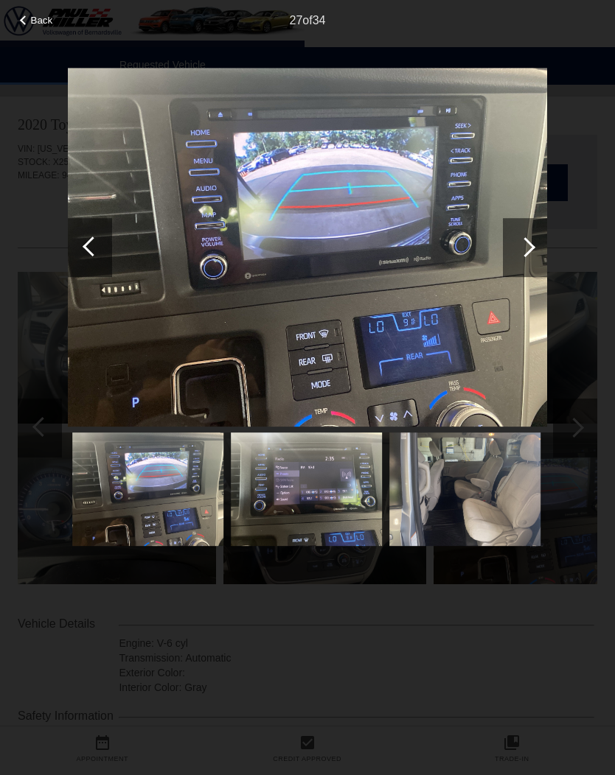
click at [94, 252] on div at bounding box center [93, 247] width 20 height 20
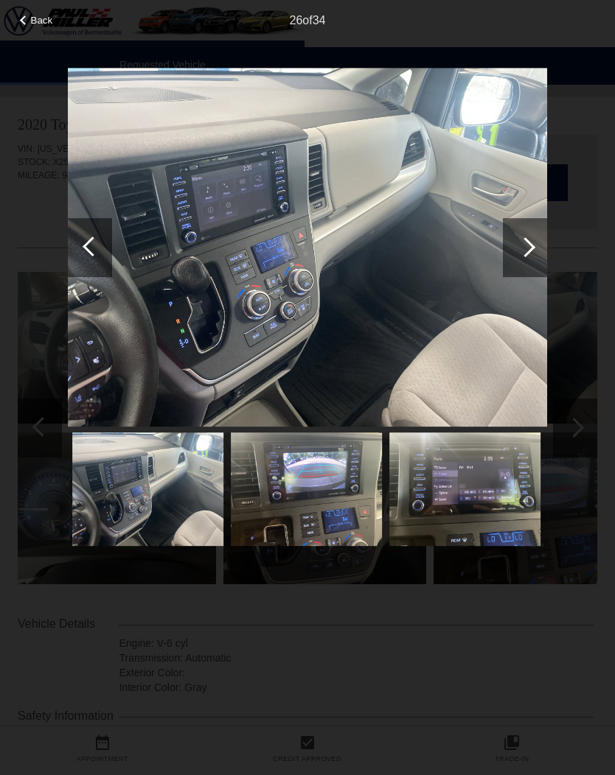
click at [95, 247] on div at bounding box center [93, 247] width 20 height 20
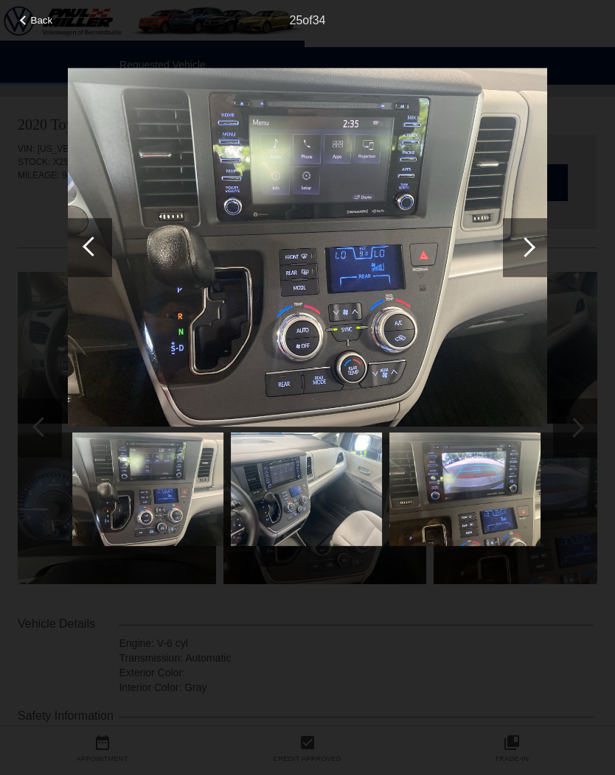
click at [93, 248] on div at bounding box center [93, 247] width 20 height 20
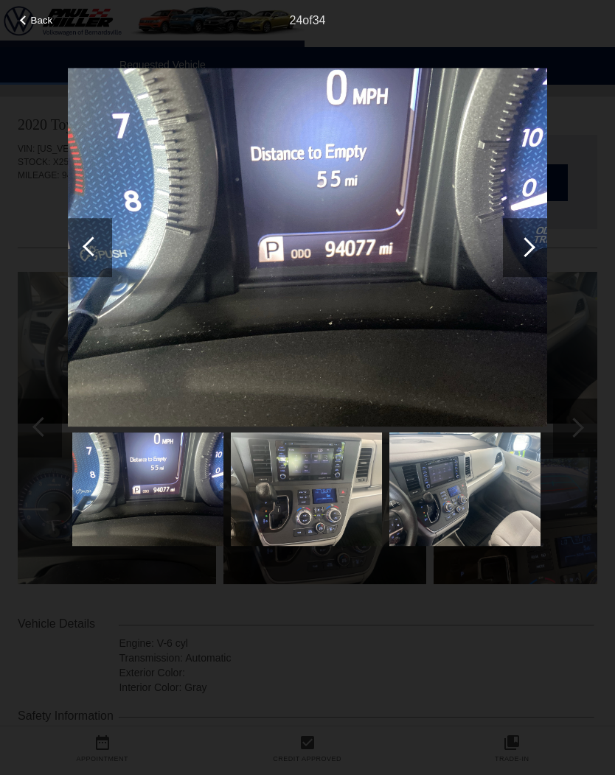
click at [93, 247] on div at bounding box center [93, 247] width 20 height 20
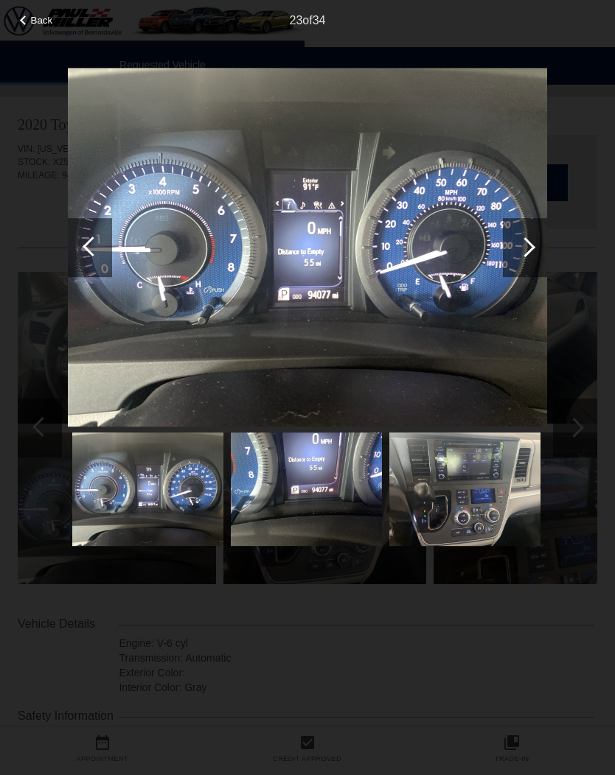
click at [83, 245] on div at bounding box center [93, 247] width 20 height 20
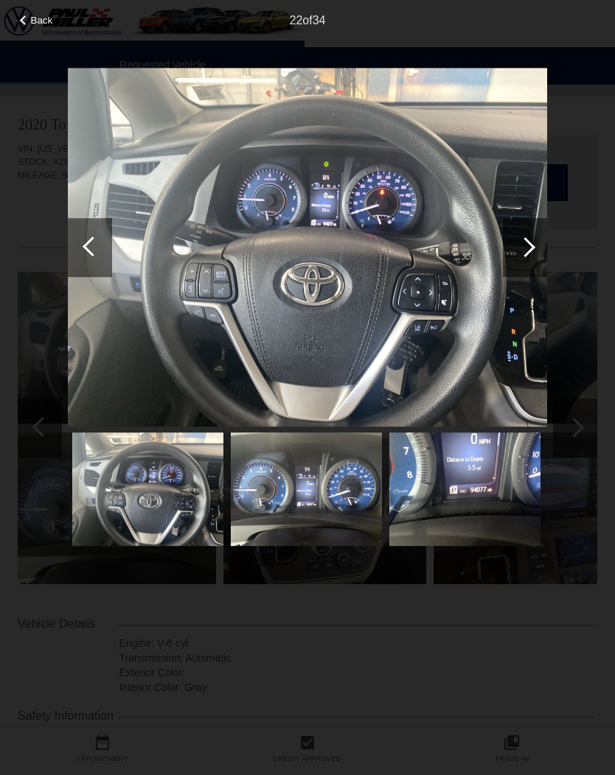
click at [86, 251] on div at bounding box center [90, 247] width 44 height 59
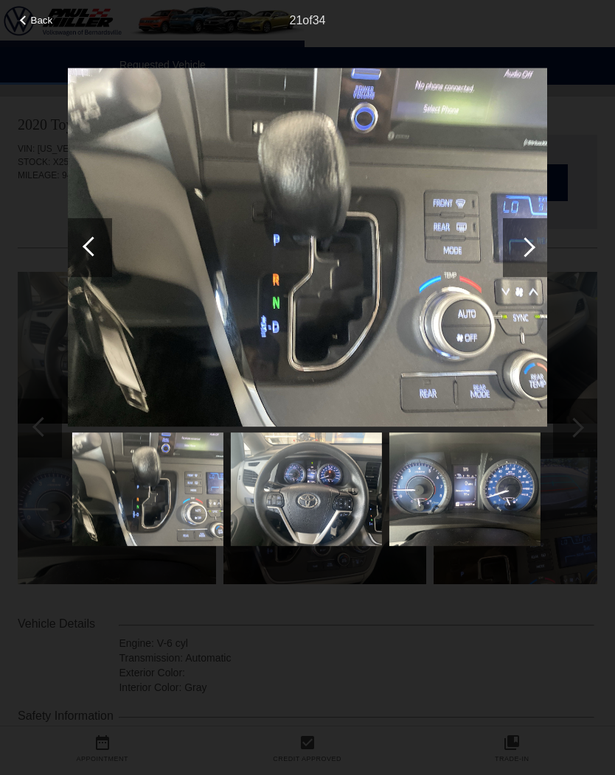
click at [94, 245] on div at bounding box center [93, 247] width 20 height 20
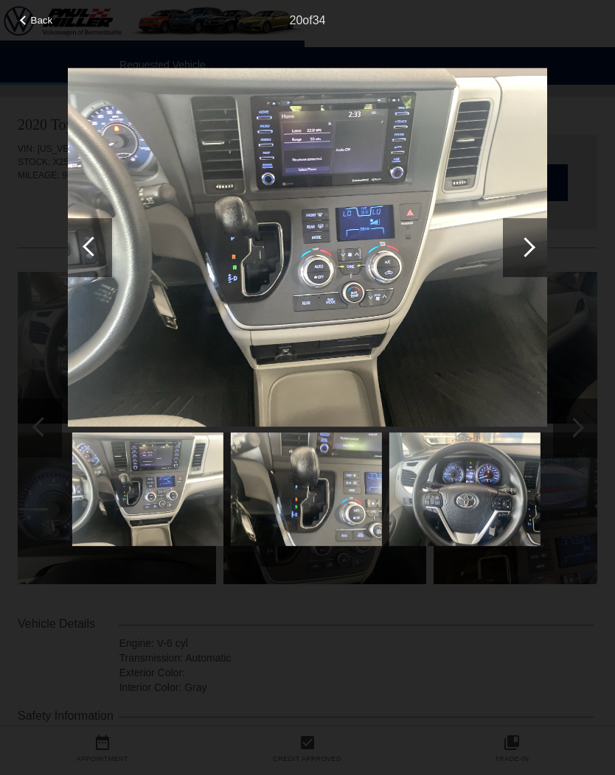
click at [95, 240] on div at bounding box center [93, 247] width 20 height 20
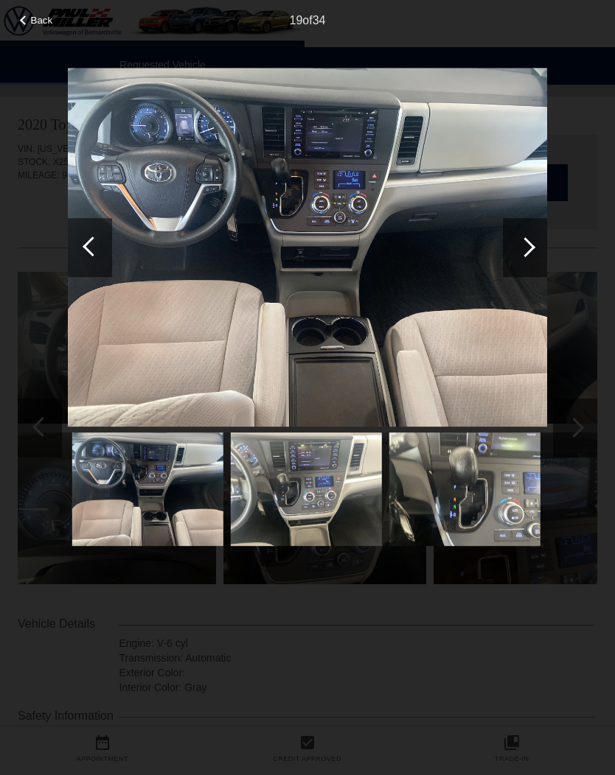
click at [84, 251] on div at bounding box center [90, 247] width 44 height 59
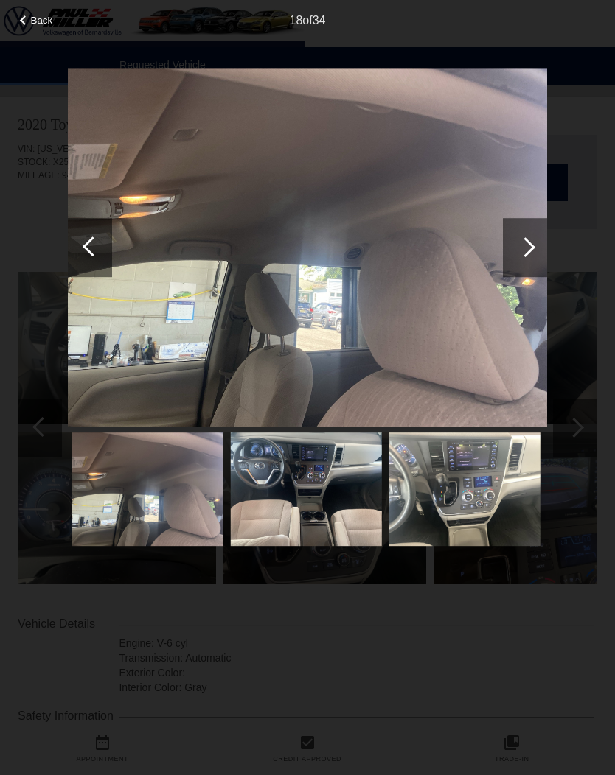
click at [91, 248] on div at bounding box center [93, 247] width 20 height 20
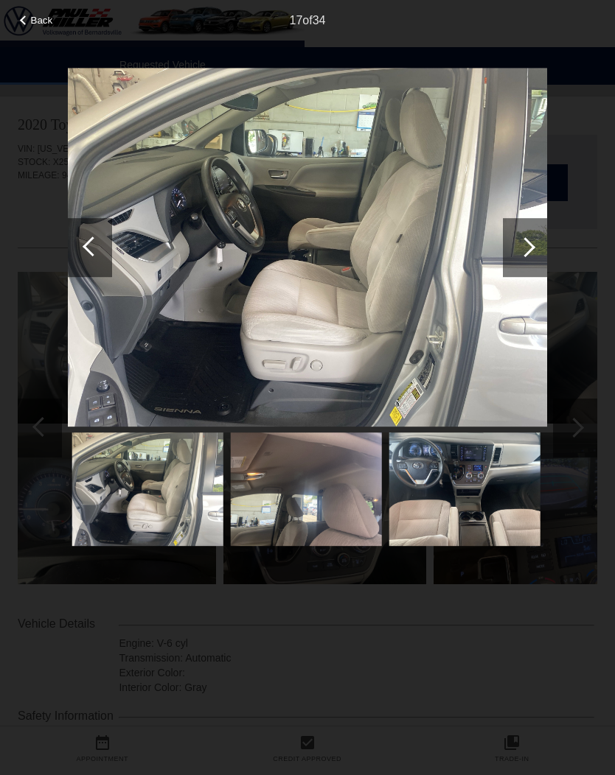
click at [96, 242] on div at bounding box center [93, 247] width 20 height 20
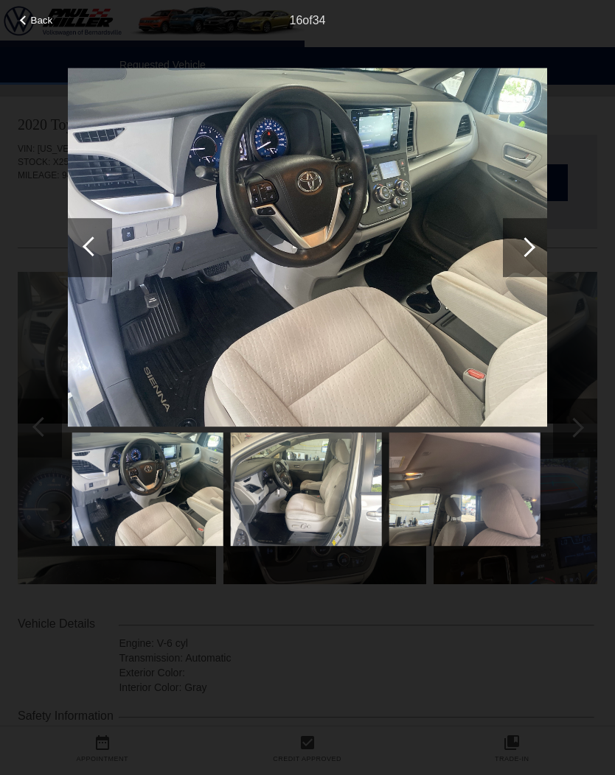
click at [91, 245] on div at bounding box center [93, 247] width 20 height 20
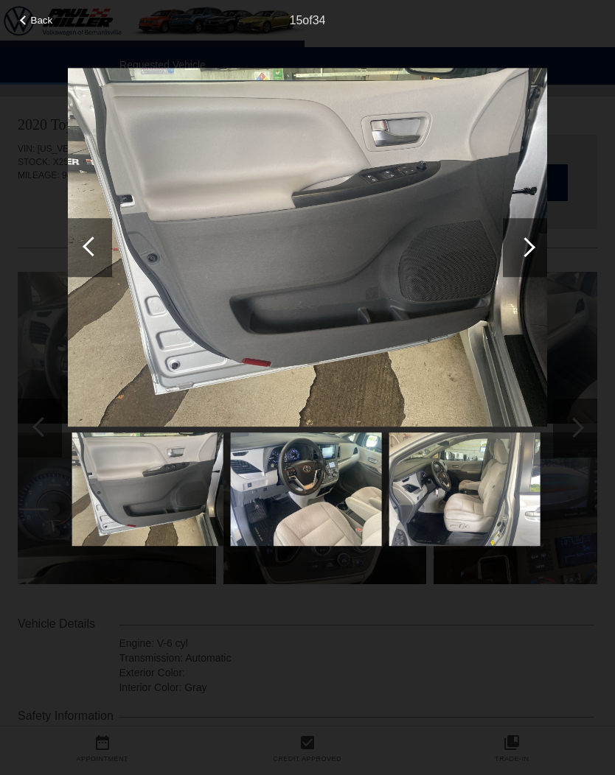
click at [92, 237] on div at bounding box center [93, 247] width 20 height 20
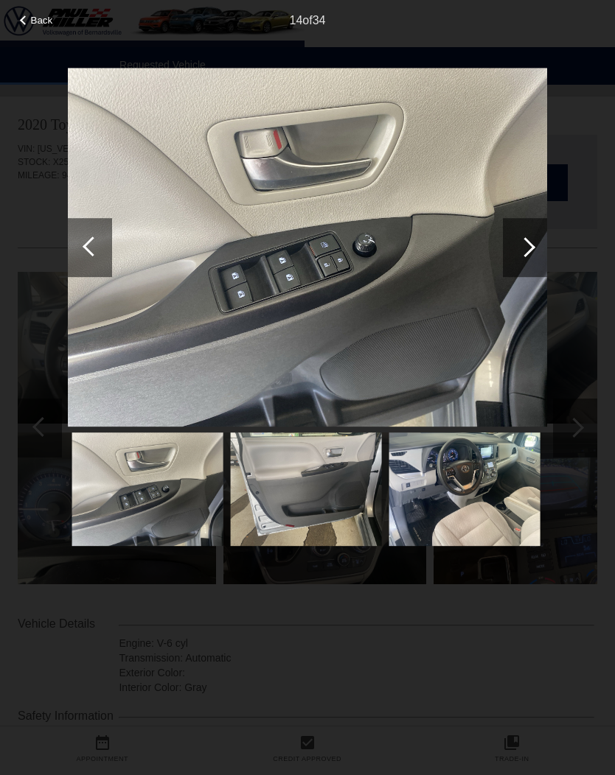
click at [91, 244] on div at bounding box center [93, 247] width 20 height 20
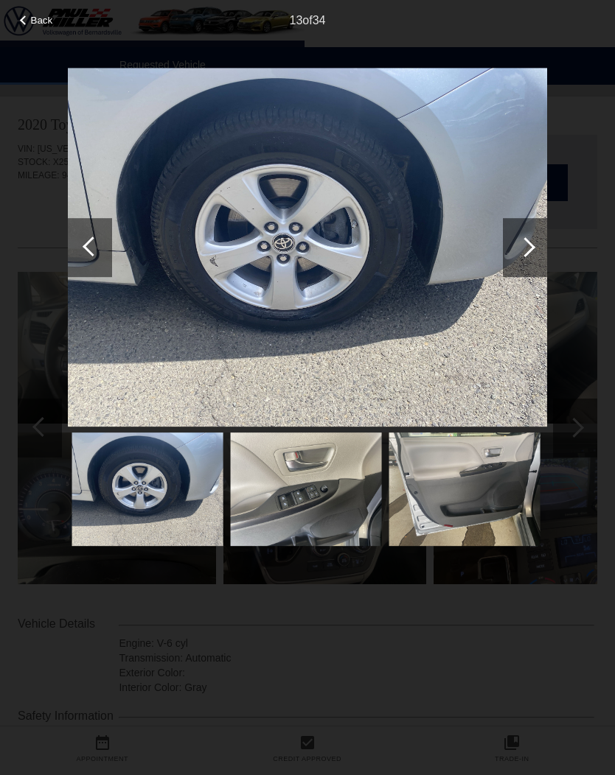
click at [94, 246] on div at bounding box center [93, 247] width 20 height 20
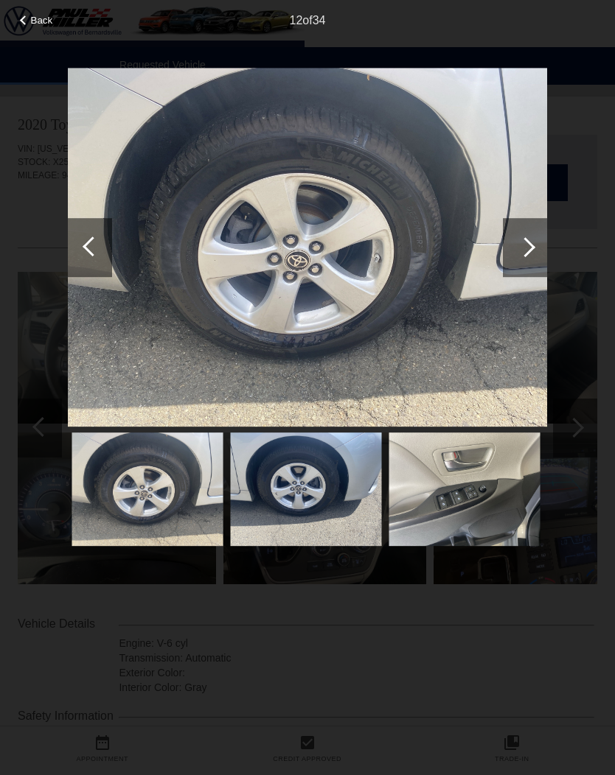
click at [102, 240] on div at bounding box center [90, 247] width 44 height 59
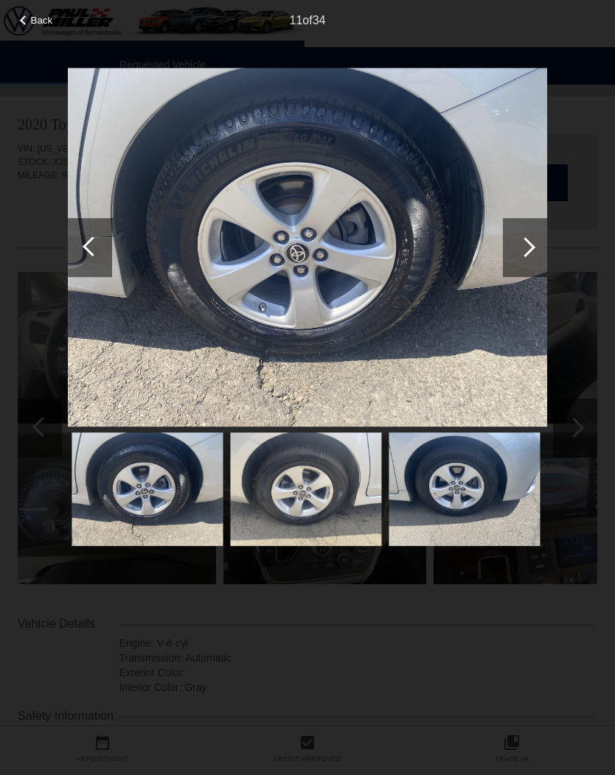
click at [99, 242] on div at bounding box center [93, 247] width 20 height 20
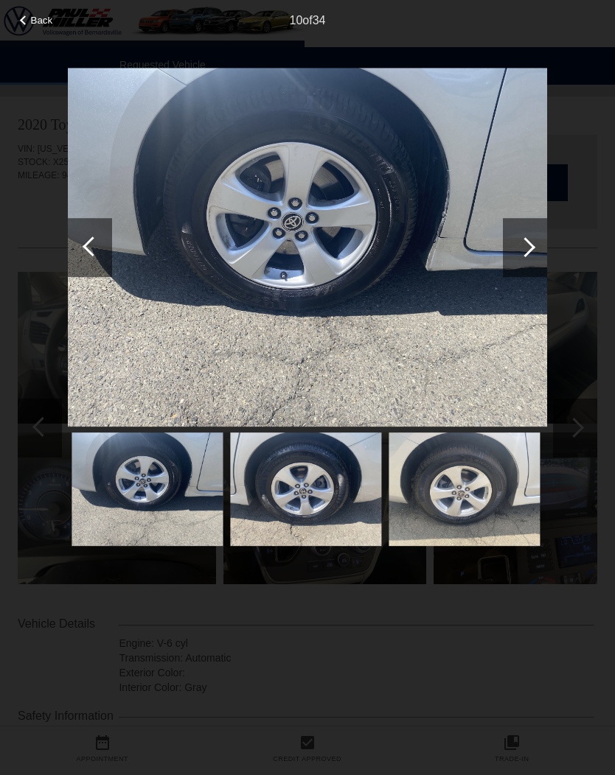
click at [94, 245] on div at bounding box center [93, 247] width 20 height 20
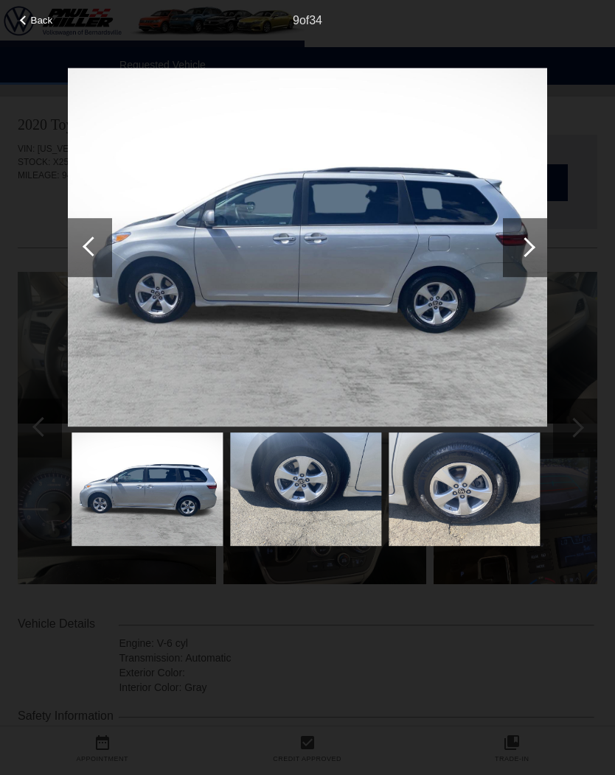
click at [88, 244] on div at bounding box center [93, 247] width 20 height 20
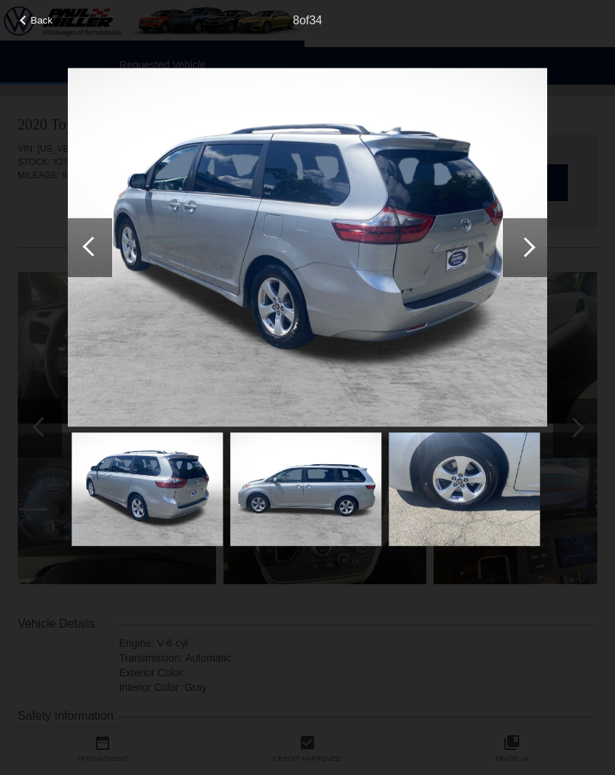
click at [94, 240] on div at bounding box center [93, 247] width 20 height 20
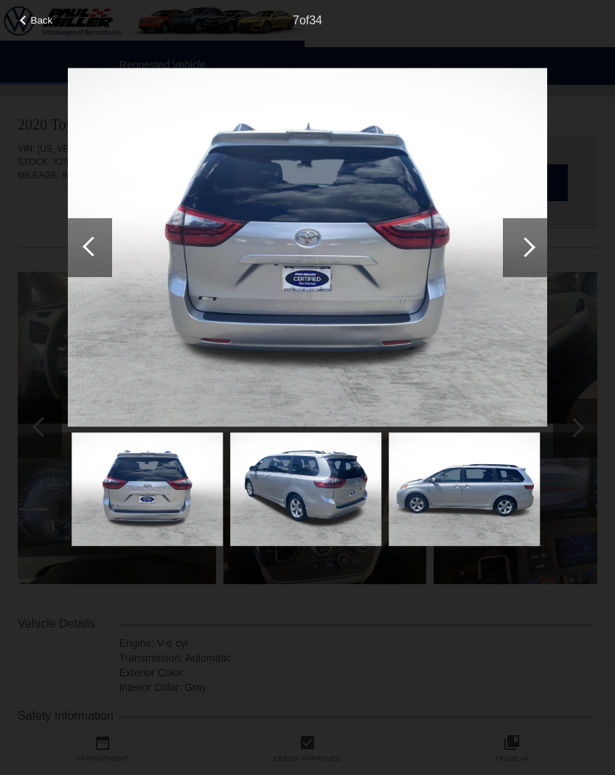
click at [95, 248] on div at bounding box center [93, 247] width 20 height 20
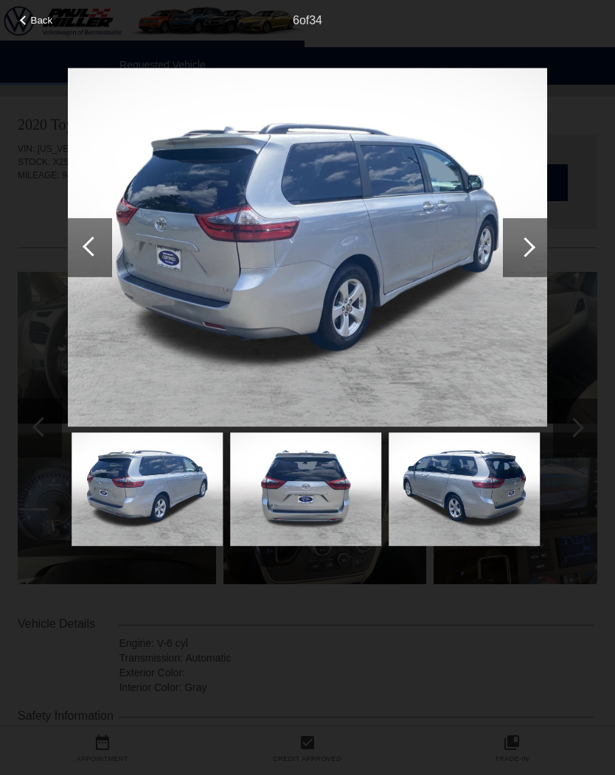
click at [97, 244] on div at bounding box center [93, 247] width 20 height 20
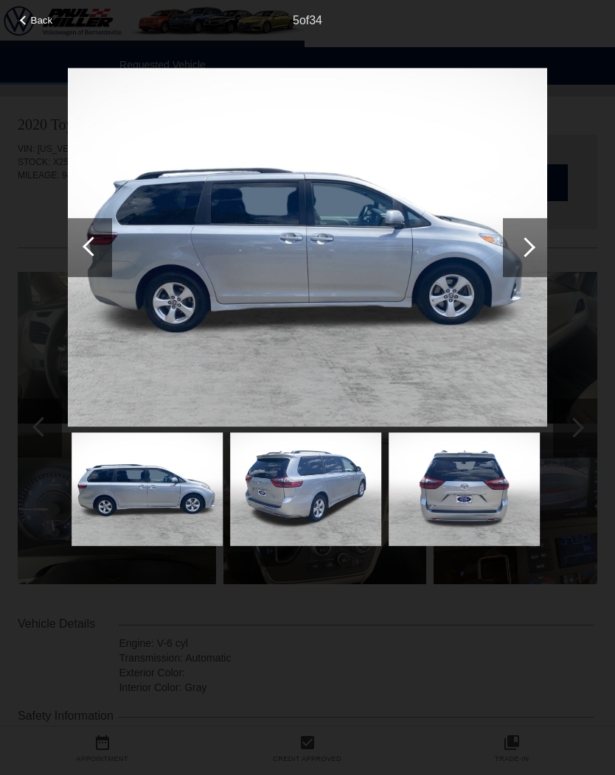
click at [102, 244] on div at bounding box center [90, 247] width 44 height 59
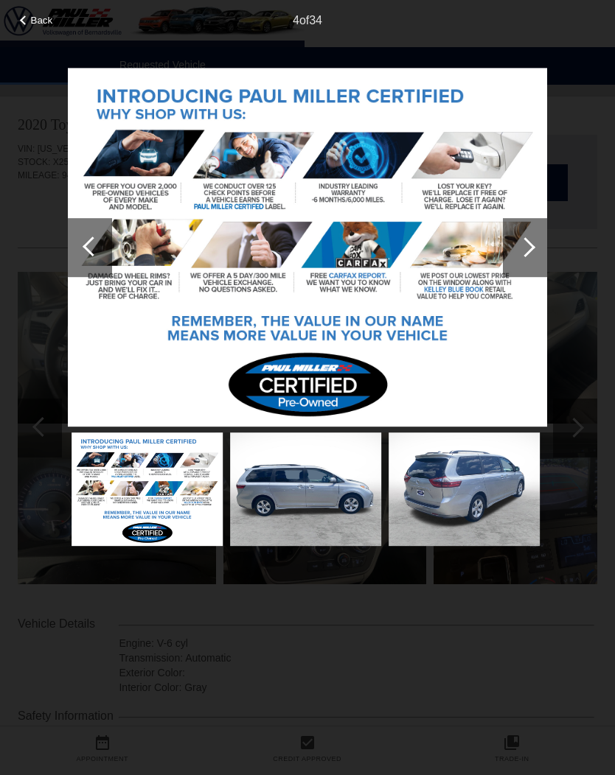
click at [94, 248] on div at bounding box center [93, 247] width 20 height 20
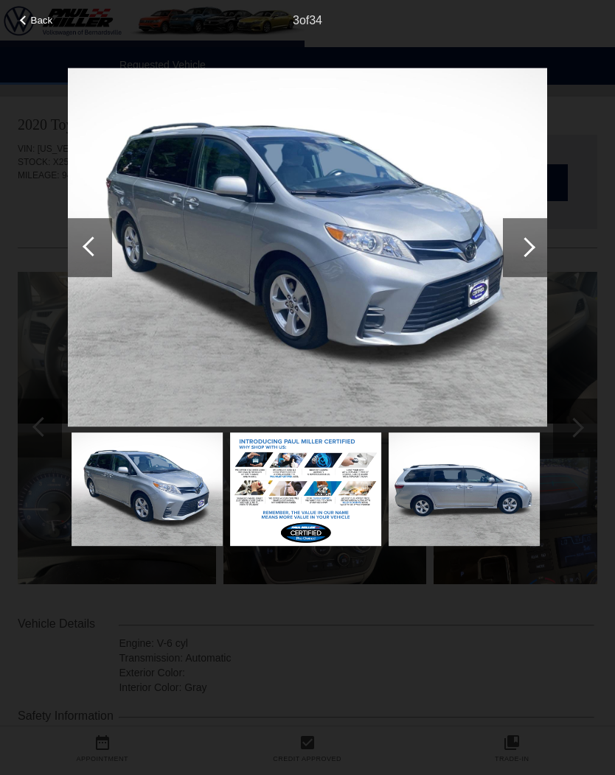
click at [89, 245] on div at bounding box center [93, 247] width 20 height 20
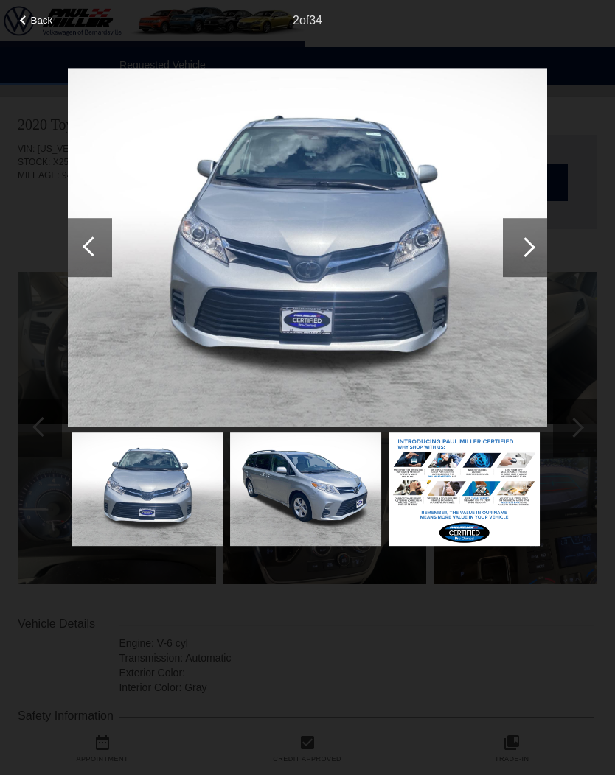
click at [99, 245] on div at bounding box center [93, 247] width 20 height 20
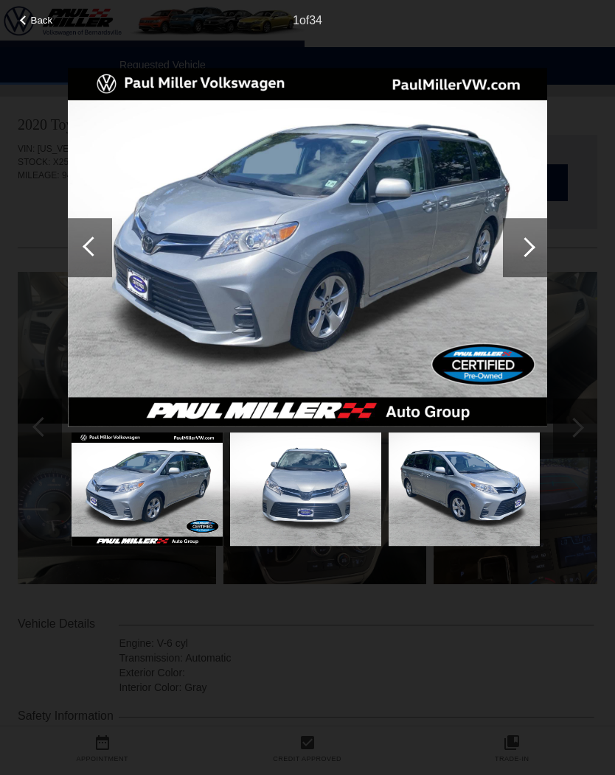
click at [85, 242] on div at bounding box center [90, 247] width 44 height 59
click at [88, 236] on div at bounding box center [90, 247] width 44 height 59
click at [93, 255] on div at bounding box center [93, 247] width 20 height 20
click at [104, 248] on div at bounding box center [90, 247] width 44 height 59
